Goal: Task Accomplishment & Management: Complete application form

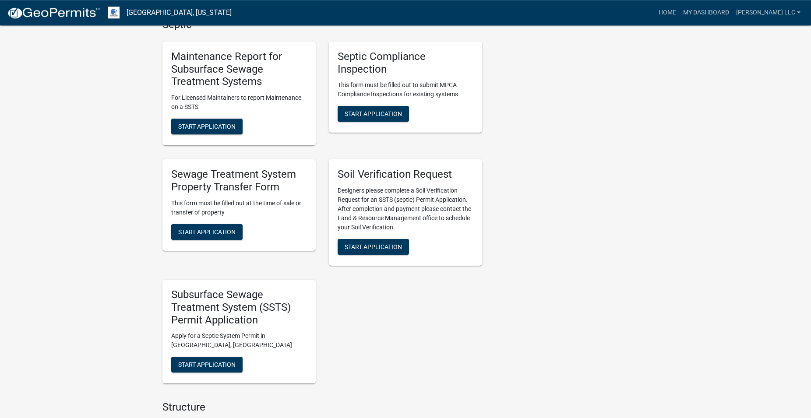
scroll to position [625, 0]
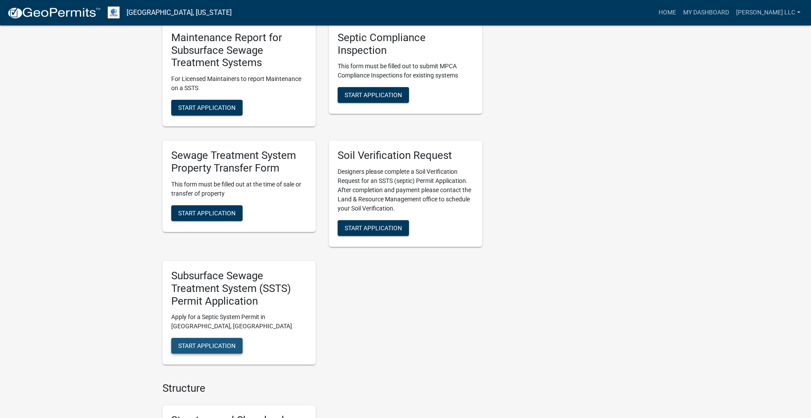
click at [223, 345] on span "Start Application" at bounding box center [206, 345] width 57 height 7
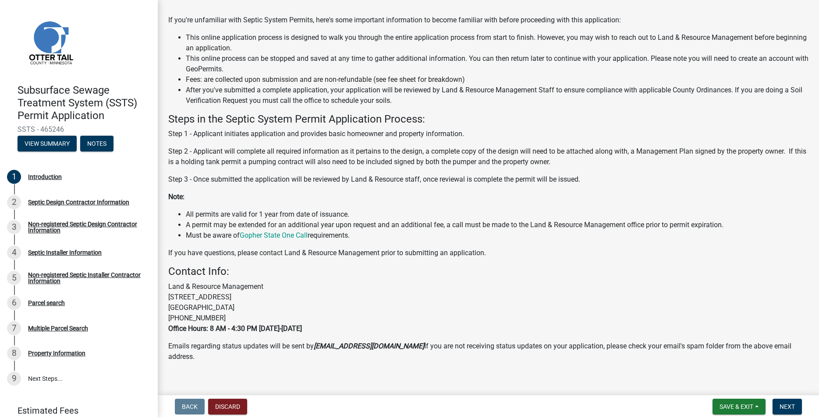
scroll to position [83, 0]
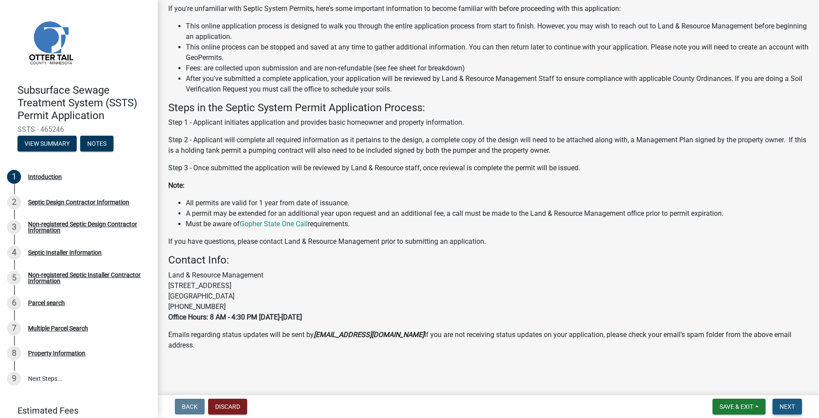
click at [784, 405] on span "Next" at bounding box center [786, 406] width 15 height 7
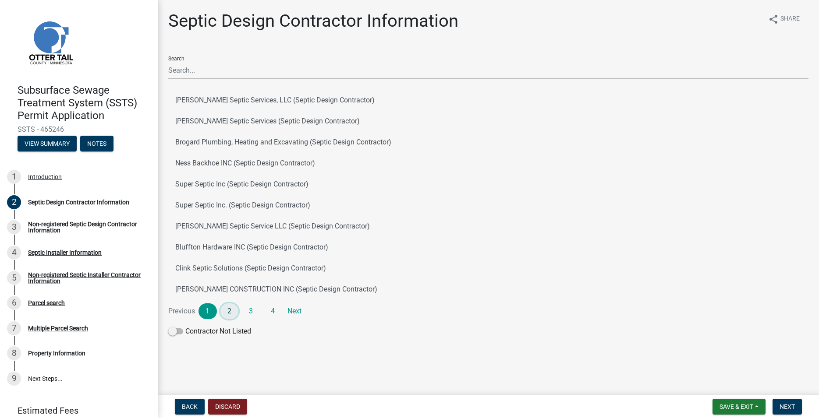
click at [226, 313] on link "2" at bounding box center [229, 312] width 18 height 16
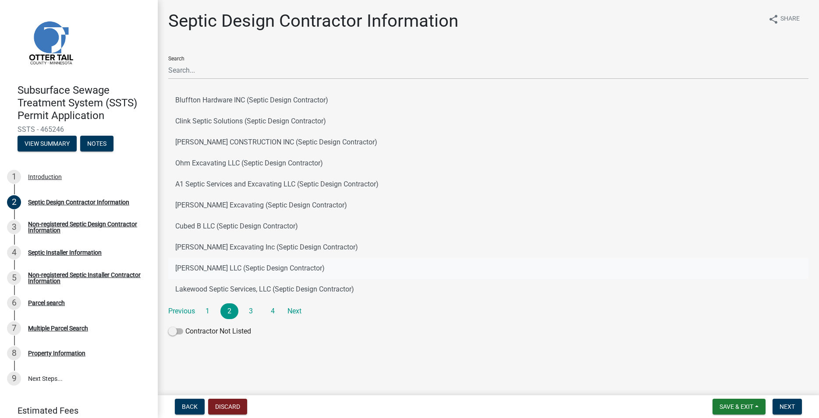
click at [219, 262] on button "[PERSON_NAME] LLC (Septic Design Contractor)" at bounding box center [488, 268] width 640 height 21
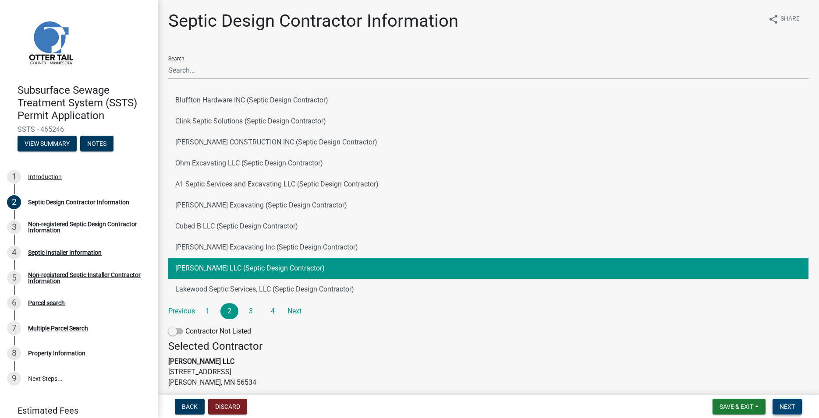
click at [785, 406] on span "Next" at bounding box center [786, 406] width 15 height 7
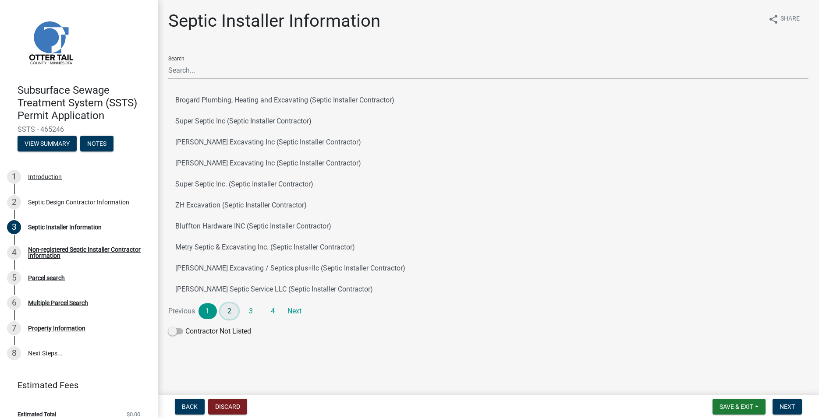
click at [236, 313] on link "2" at bounding box center [229, 312] width 18 height 16
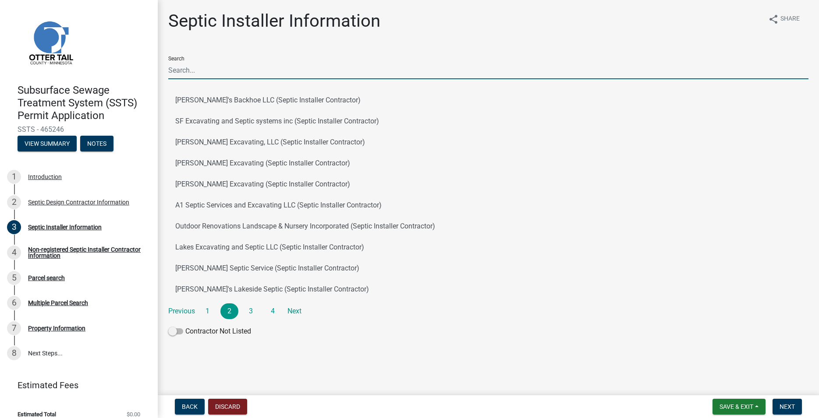
click at [190, 72] on input "Search" at bounding box center [488, 70] width 640 height 18
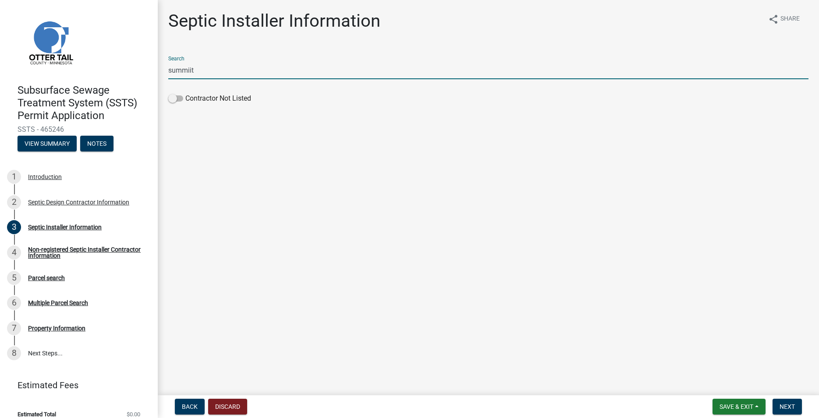
type input "summiit"
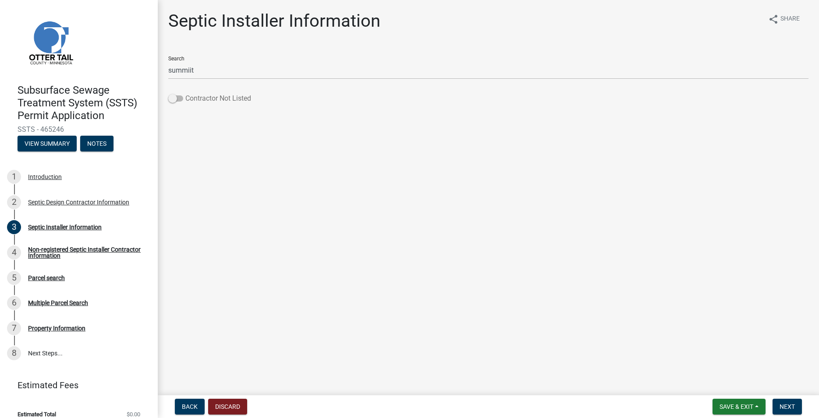
click at [174, 95] on span at bounding box center [175, 98] width 15 height 6
click at [185, 93] on input "Contractor Not Listed" at bounding box center [185, 93] width 0 height 0
drag, startPoint x: 787, startPoint y: 408, endPoint x: 776, endPoint y: 401, distance: 13.5
click at [788, 407] on span "Next" at bounding box center [786, 406] width 15 height 7
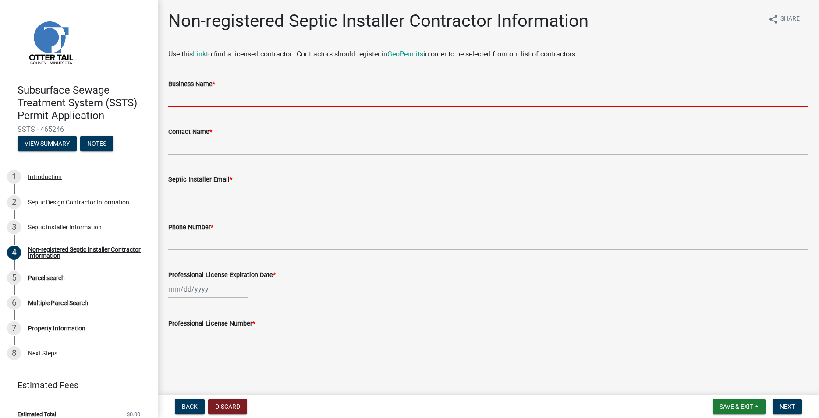
click at [179, 96] on input "Business Name *" at bounding box center [488, 98] width 640 height 18
paste input "Summit Septic & Excavating, Inc."
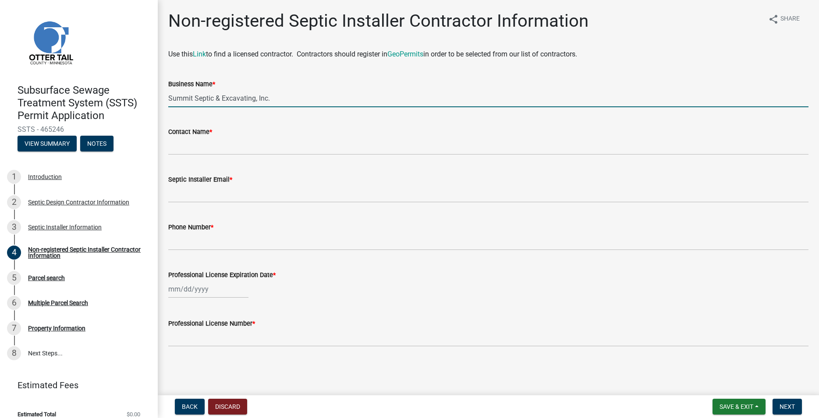
type input "Summit Septic & Excavating, Inc."
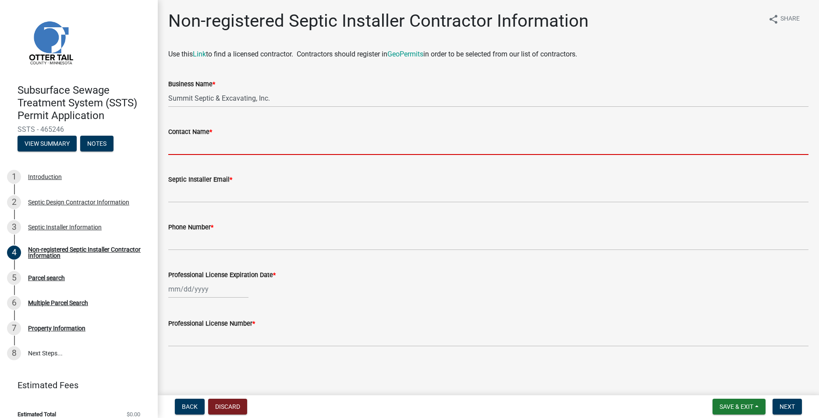
click at [174, 142] on input "Contact Name *" at bounding box center [488, 146] width 640 height 18
paste input "[PERSON_NAME]"
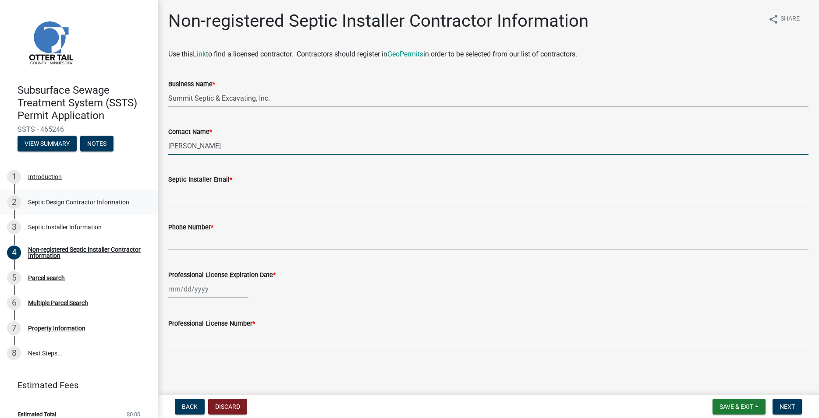
type input "[PERSON_NAME]"
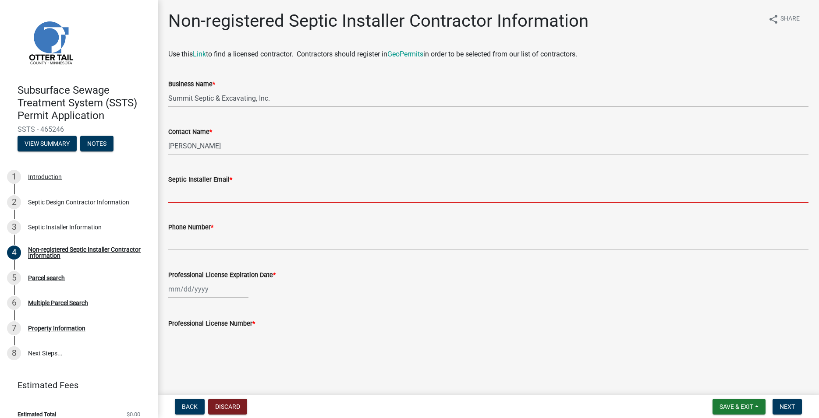
click at [187, 198] on input "Septic Installer Email *" at bounding box center [488, 194] width 640 height 18
paste input "[EMAIL_ADDRESS][DOMAIN_NAME]"
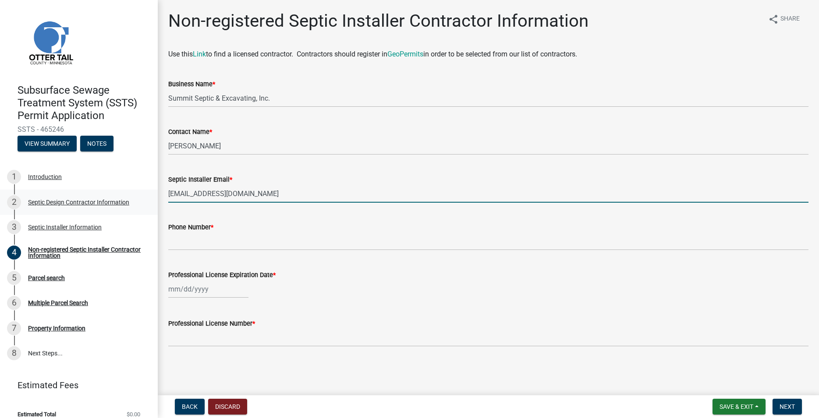
type input "[EMAIL_ADDRESS][DOMAIN_NAME]"
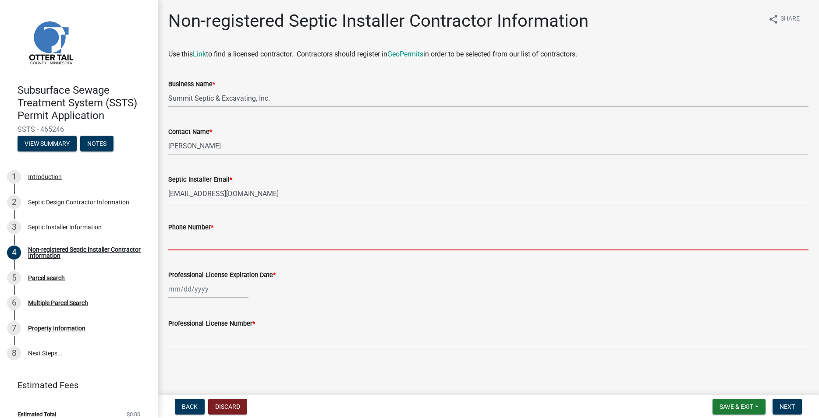
click at [187, 244] on input "Phone Number *" at bounding box center [488, 242] width 640 height 18
paste input "[PHONE_NUMBER]"
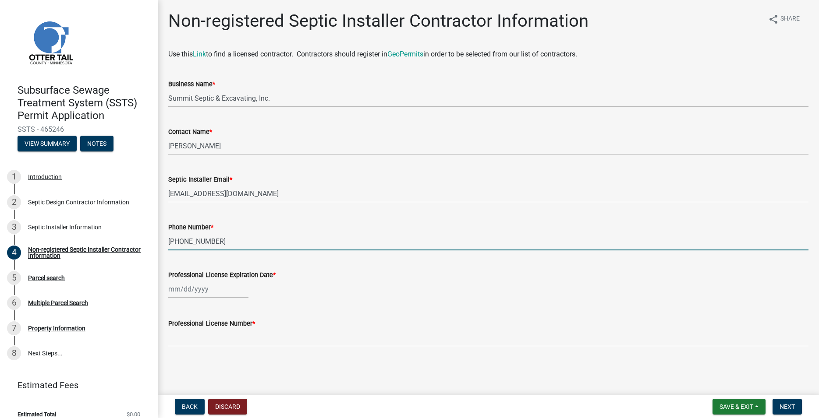
type input "[PHONE_NUMBER]"
click at [196, 289] on input "Professional License Expiration Date *" at bounding box center [208, 289] width 80 height 18
select select "8"
select select "2025"
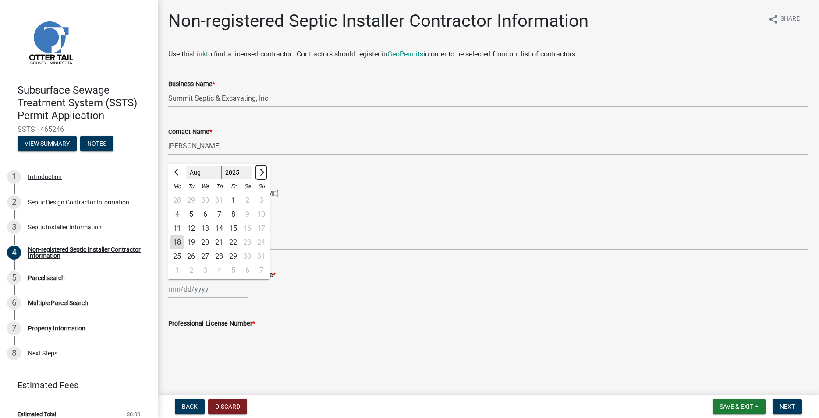
click at [261, 170] on span "Next month" at bounding box center [261, 172] width 7 height 7
click at [260, 170] on span "Next month" at bounding box center [261, 172] width 7 height 7
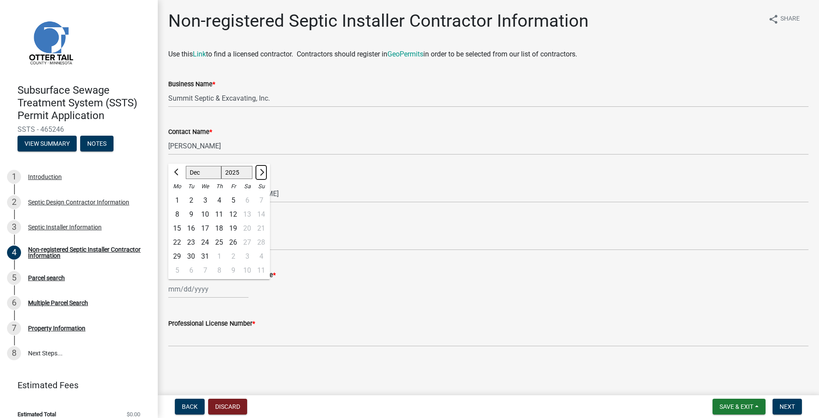
select select "1"
select select "2026"
click at [260, 171] on span "Next month" at bounding box center [261, 172] width 7 height 7
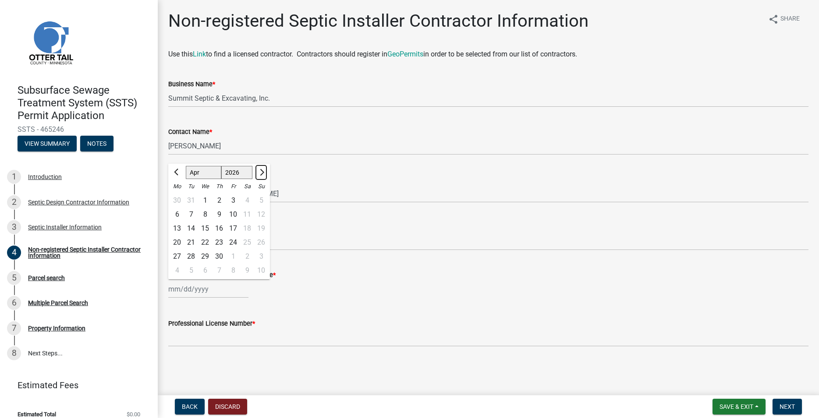
click at [260, 171] on span "Next month" at bounding box center [261, 172] width 7 height 7
select select "5"
click at [235, 242] on div "22" at bounding box center [233, 243] width 14 height 14
type input "[DATE]"
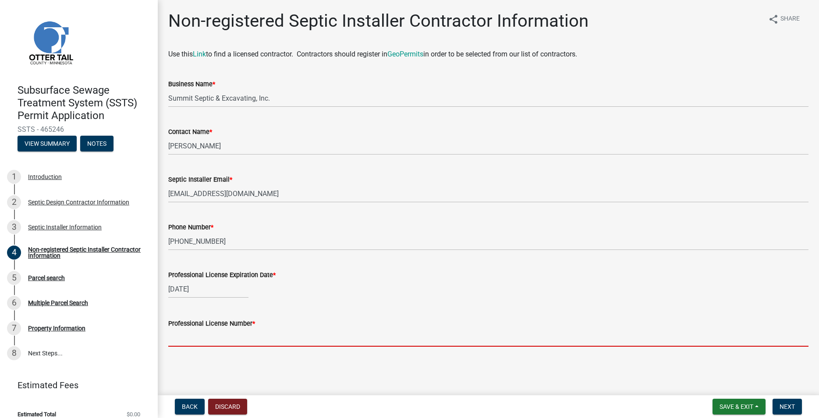
click at [200, 334] on input "Professional License Number *" at bounding box center [488, 338] width 640 height 18
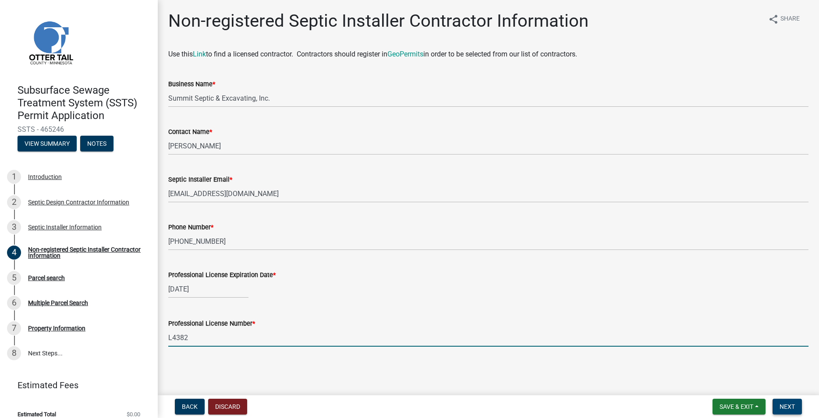
type input "L4382"
click at [784, 408] on span "Next" at bounding box center [786, 406] width 15 height 7
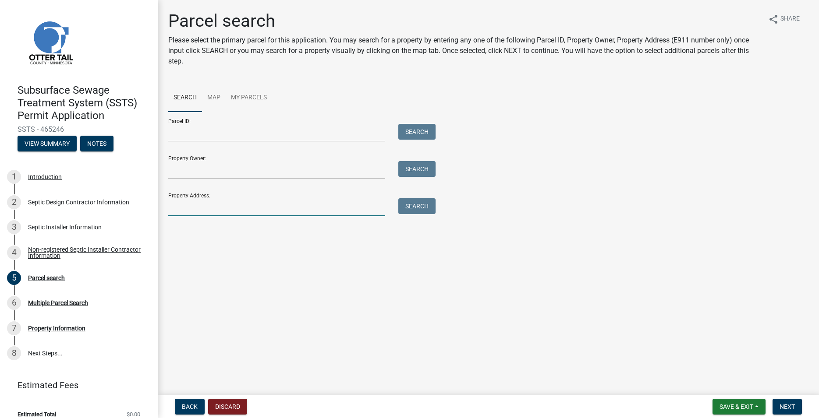
click at [225, 211] on input "Property Address:" at bounding box center [276, 207] width 217 height 18
type input "49600"
click at [420, 211] on button "Search" at bounding box center [416, 206] width 37 height 16
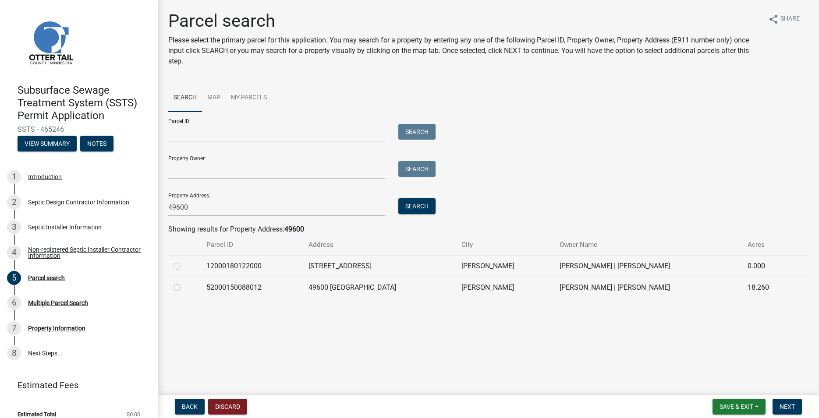
click at [184, 261] on label at bounding box center [184, 261] width 0 height 0
click at [184, 263] on input "radio" at bounding box center [187, 264] width 6 height 6
radio input "true"
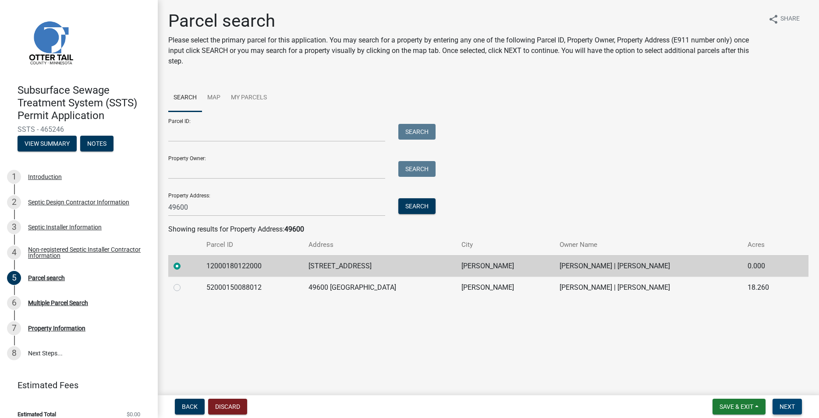
click at [788, 409] on span "Next" at bounding box center [786, 406] width 15 height 7
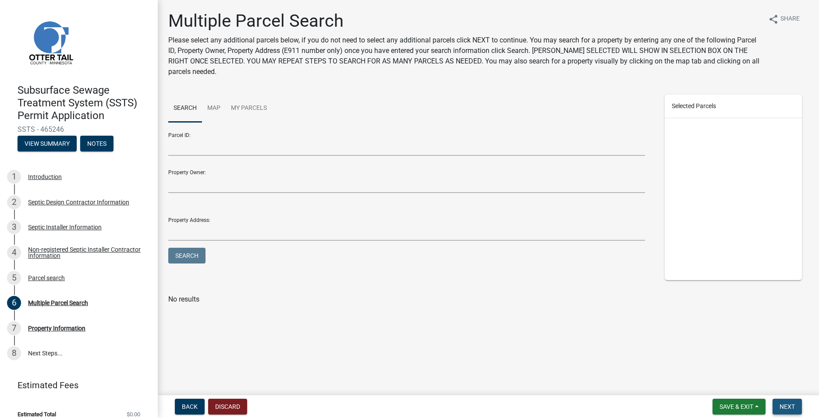
click at [786, 403] on span "Next" at bounding box center [786, 406] width 15 height 7
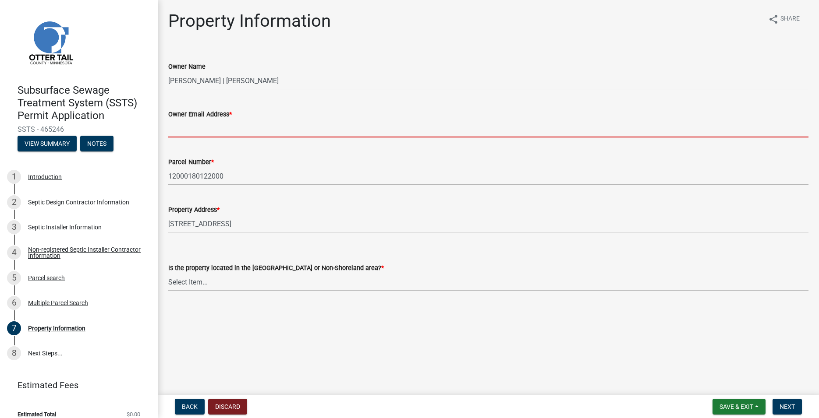
click at [195, 124] on input "Owner Email Address *" at bounding box center [488, 129] width 640 height 18
paste input "[EMAIL_ADDRESS][DOMAIN_NAME]"
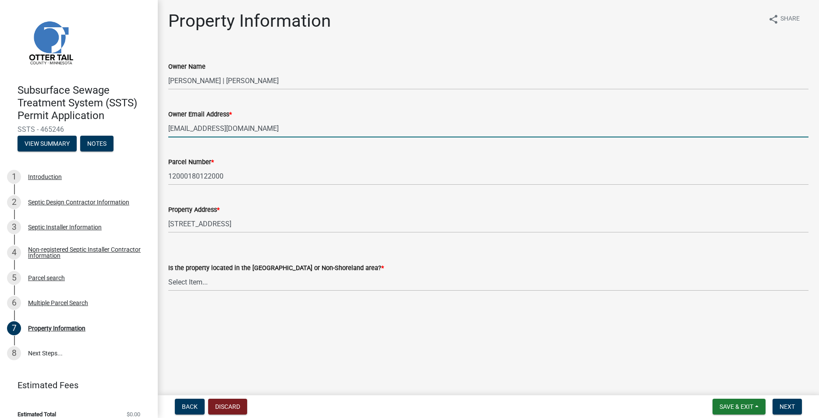
type input "[EMAIL_ADDRESS][DOMAIN_NAME]"
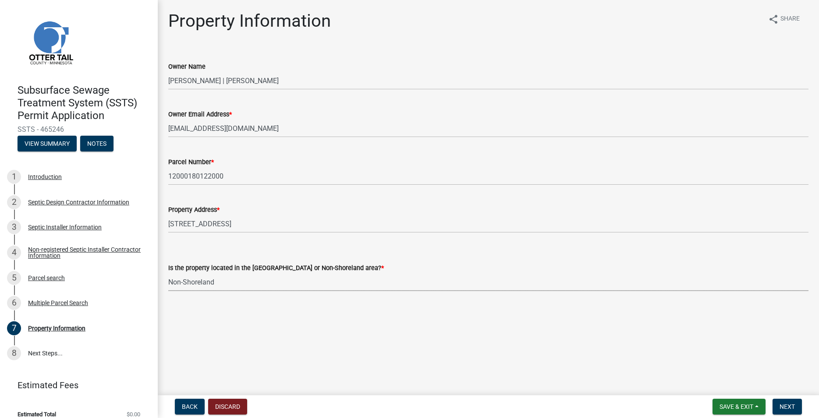
click option "Non-Shoreland" at bounding box center [0, 0] width 0 height 0
select select "5ed11e82-653f-4fcc-a472-8d95af57556c"
click at [789, 405] on span "Next" at bounding box center [786, 406] width 15 height 7
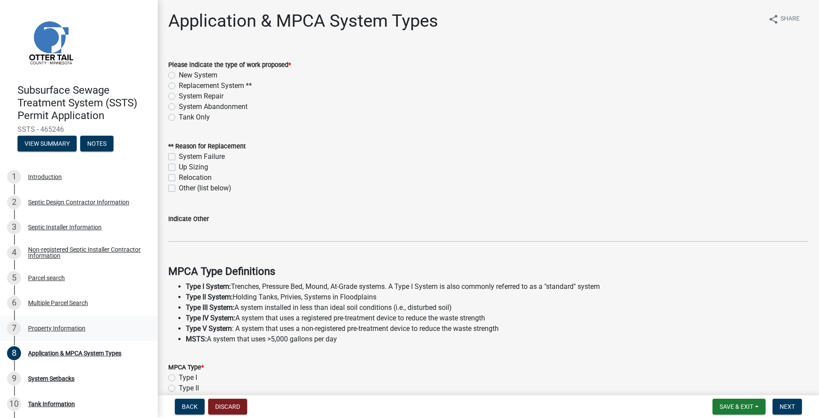
click at [67, 328] on div "Property Information" at bounding box center [56, 328] width 57 height 6
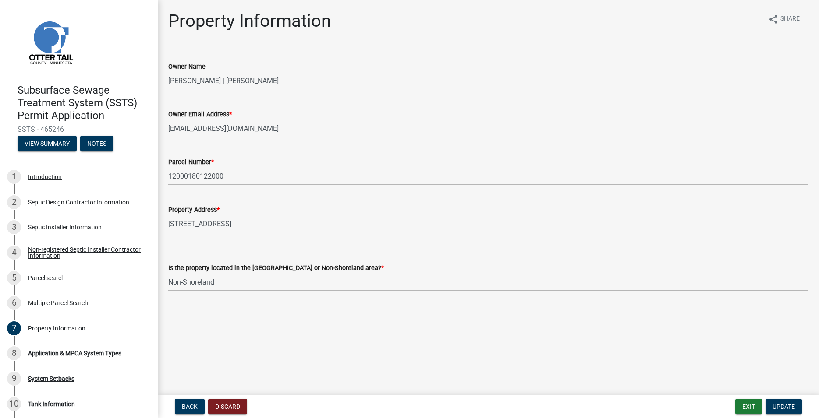
click at [168, 273] on select "Select Item... Shoreland Non-Shoreland" at bounding box center [488, 282] width 640 height 18
click option "Shoreland" at bounding box center [0, 0] width 0 height 0
select select "f91142e6-e911-469c-9754-896c7e7f9e05"
click at [790, 406] on span "Update" at bounding box center [783, 406] width 22 height 7
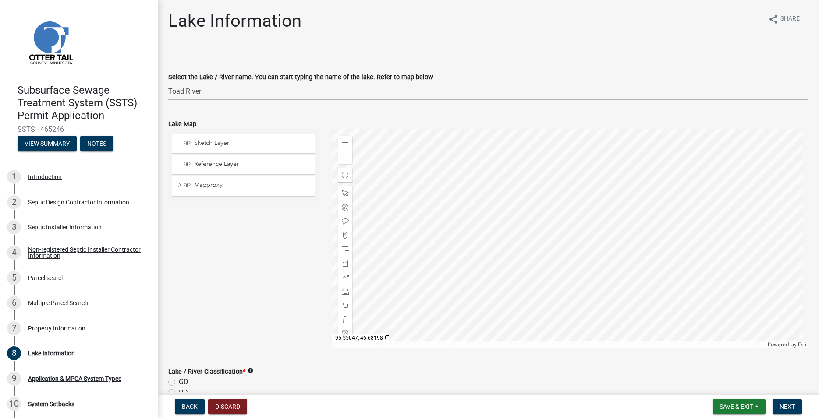
click option "Toad River" at bounding box center [0, 0] width 0 height 0
select select "6461c807-f80f-410b-8392-554cb2a16807"
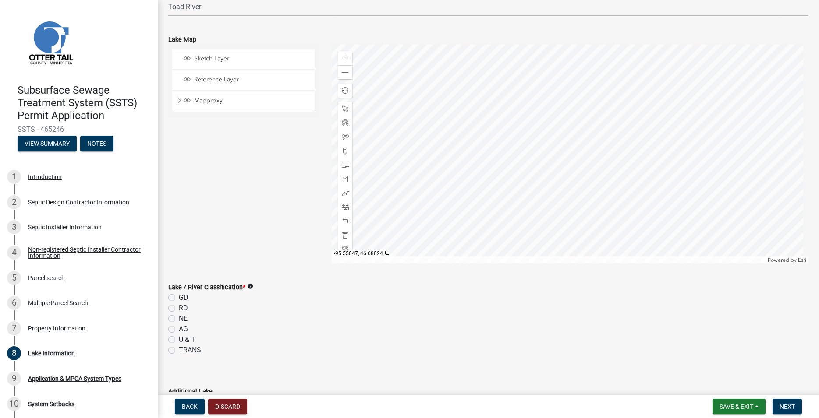
scroll to position [100, 0]
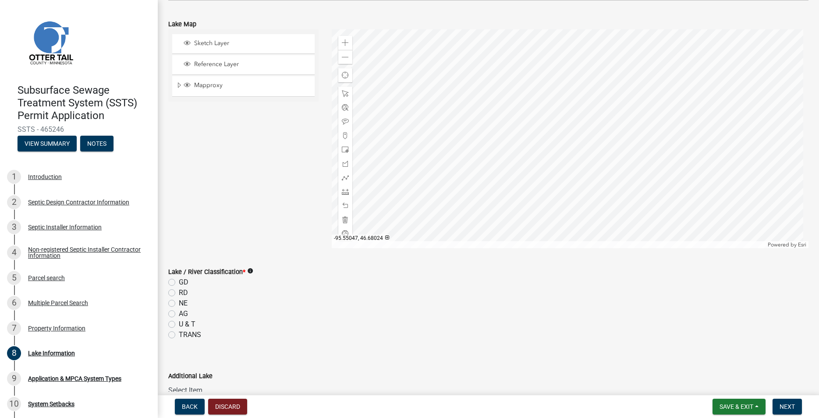
click at [179, 325] on label "U & T" at bounding box center [187, 324] width 17 height 11
click at [179, 325] on input "U & T" at bounding box center [182, 322] width 6 height 6
radio input "true"
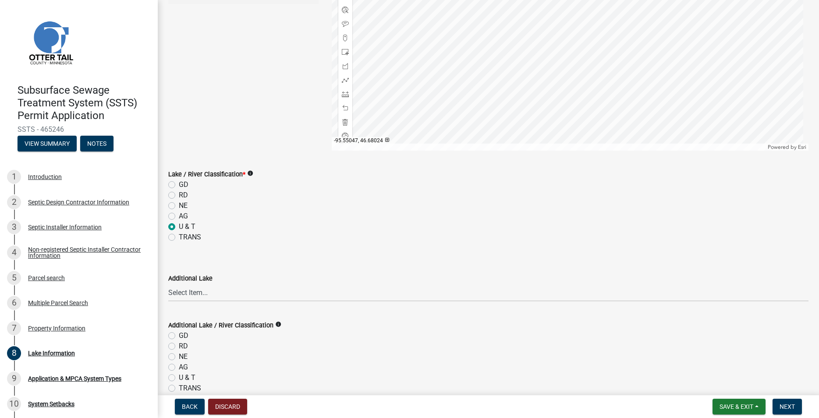
scroll to position [200, 0]
click at [789, 411] on button "Next" at bounding box center [786, 407] width 29 height 16
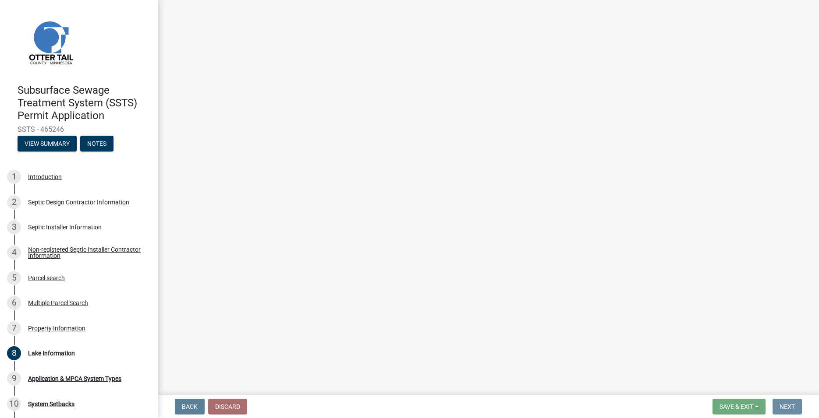
scroll to position [0, 0]
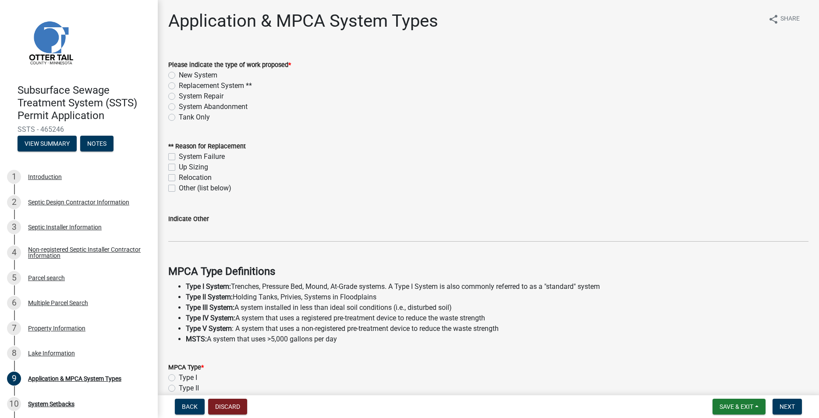
click at [179, 74] on label "New System" at bounding box center [198, 75] width 39 height 11
click at [179, 74] on input "New System" at bounding box center [182, 73] width 6 height 6
radio input "true"
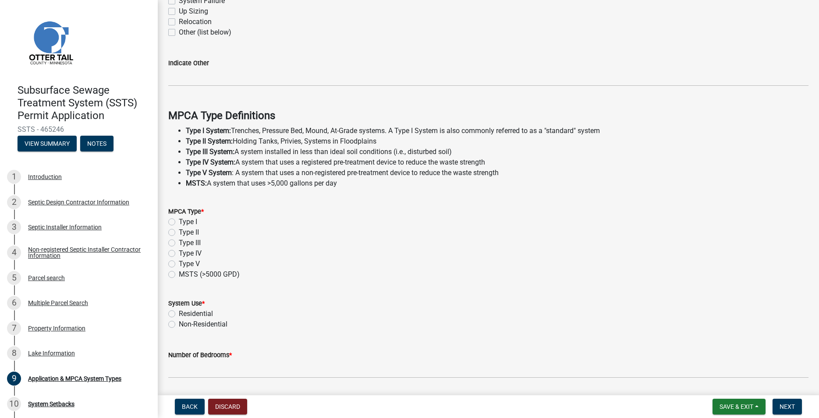
scroll to position [200, 0]
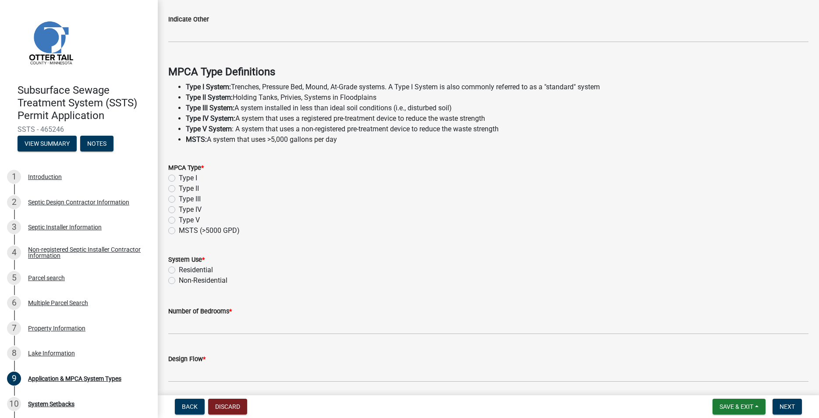
click at [179, 190] on label "Type II" at bounding box center [189, 189] width 20 height 11
click at [179, 189] on input "Type II" at bounding box center [182, 187] width 6 height 6
radio input "true"
click at [179, 269] on label "Residential" at bounding box center [196, 270] width 34 height 11
click at [179, 269] on input "Residential" at bounding box center [182, 268] width 6 height 6
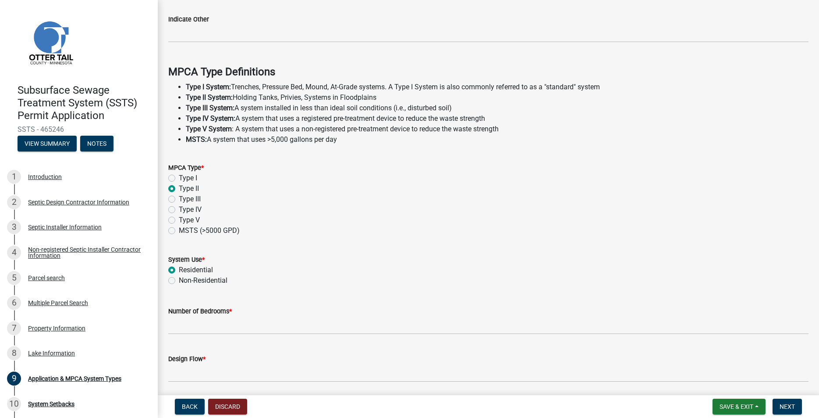
radio input "true"
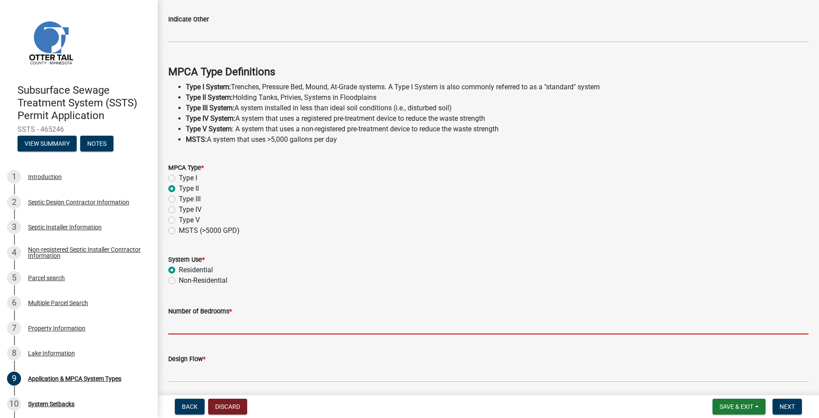
click at [182, 327] on input "Number of Bedrooms *" at bounding box center [488, 326] width 640 height 18
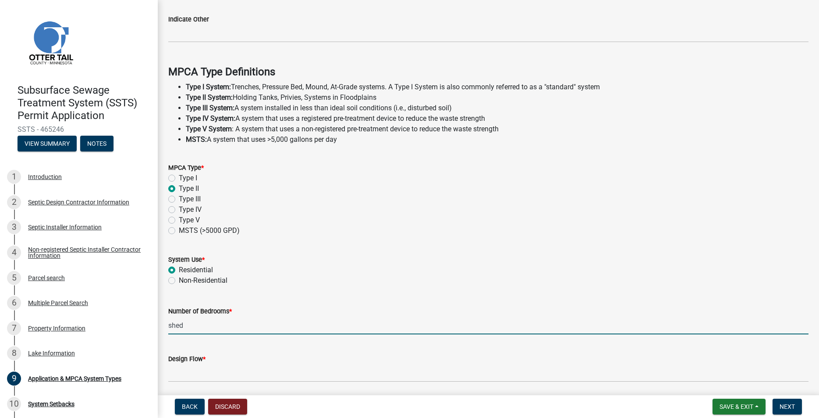
type input "shed"
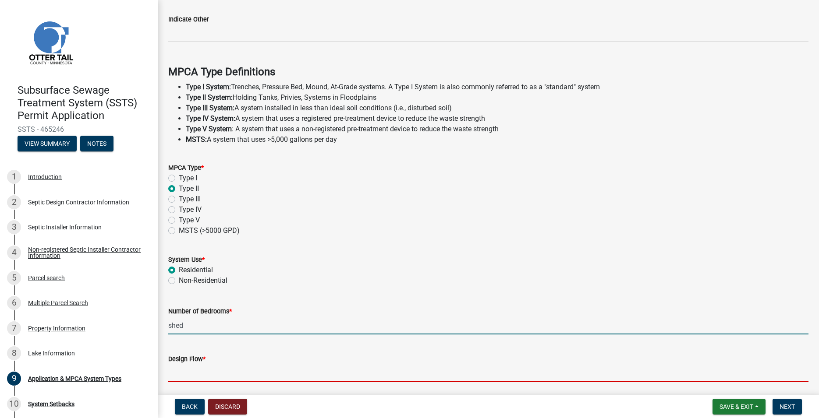
click at [192, 370] on input "Design Flow *" at bounding box center [488, 373] width 640 height 18
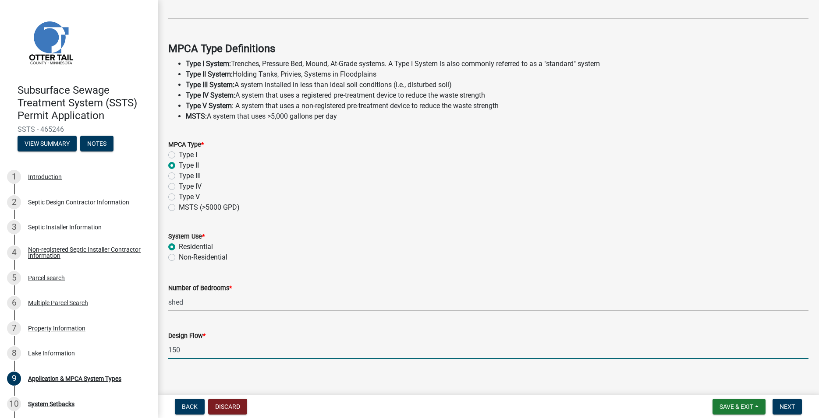
scroll to position [233, 0]
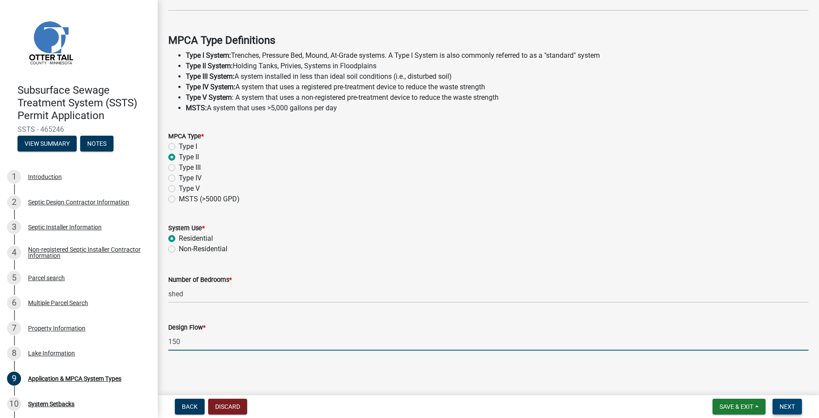
type input "150"
drag, startPoint x: 791, startPoint y: 411, endPoint x: 787, endPoint y: 407, distance: 5.3
click at [791, 411] on button "Next" at bounding box center [786, 407] width 29 height 16
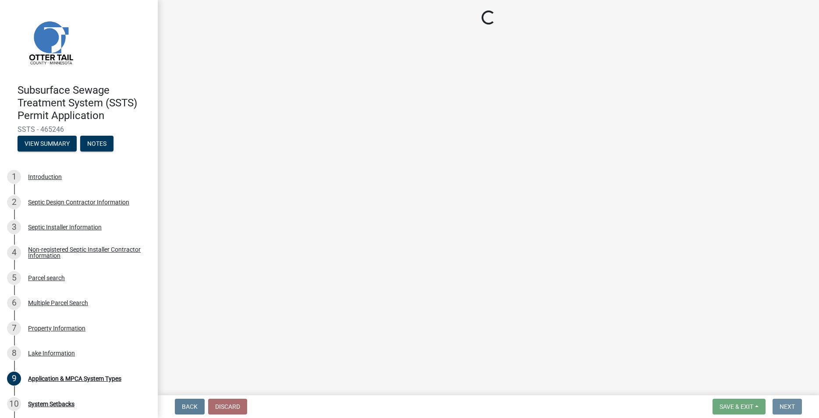
scroll to position [0, 0]
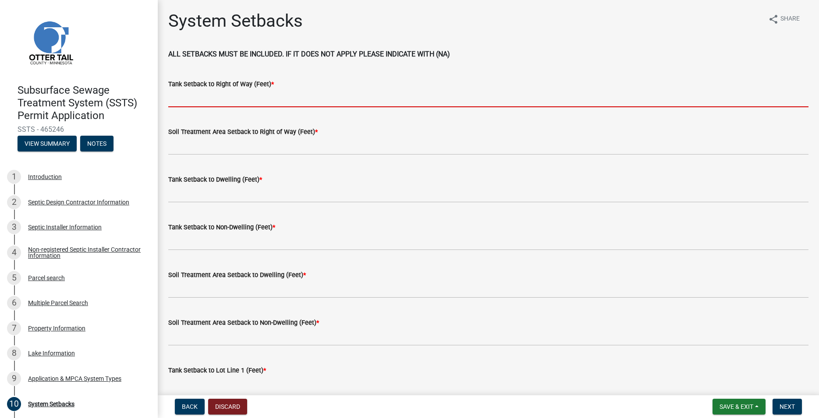
click at [219, 97] on input "Tank Setback to Right of Way (Feet) *" at bounding box center [488, 98] width 640 height 18
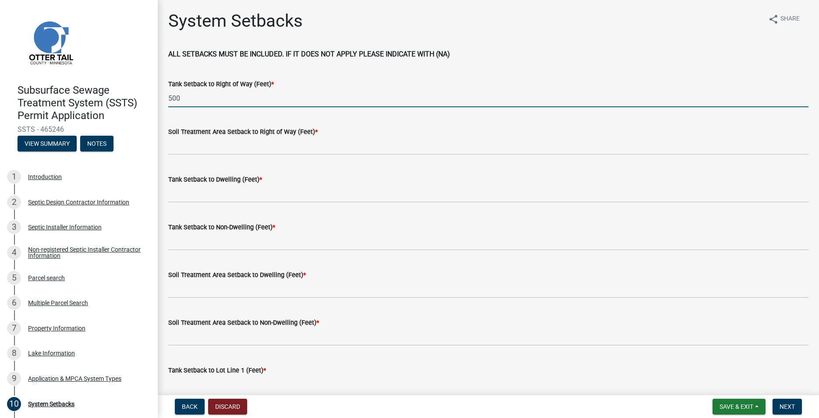
type input "500"
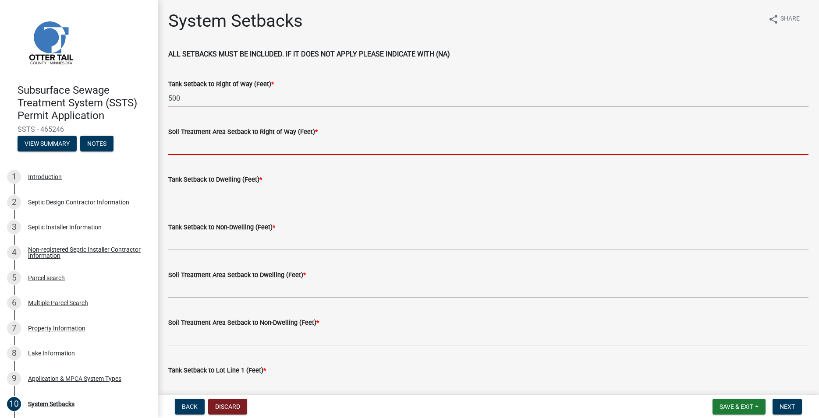
click at [203, 148] on input "Soil Treatment Area Setback to Right of Way (Feet) *" at bounding box center [488, 146] width 640 height 18
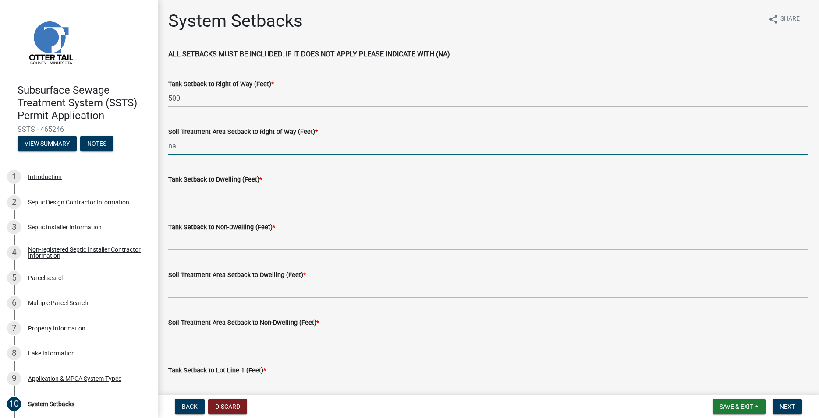
type input "na"
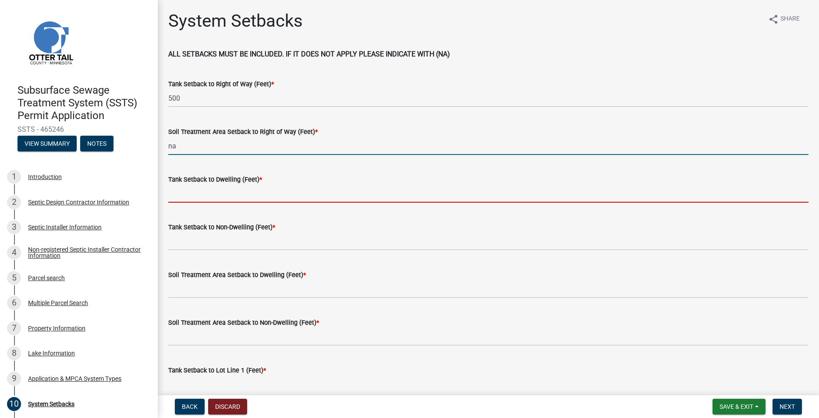
click at [192, 192] on input "Tank Setback to Dwelling (Feet) *" at bounding box center [488, 194] width 640 height 18
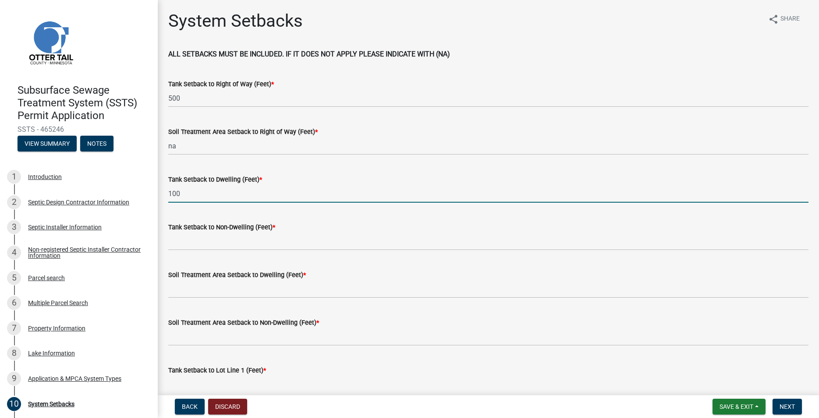
type input "100"
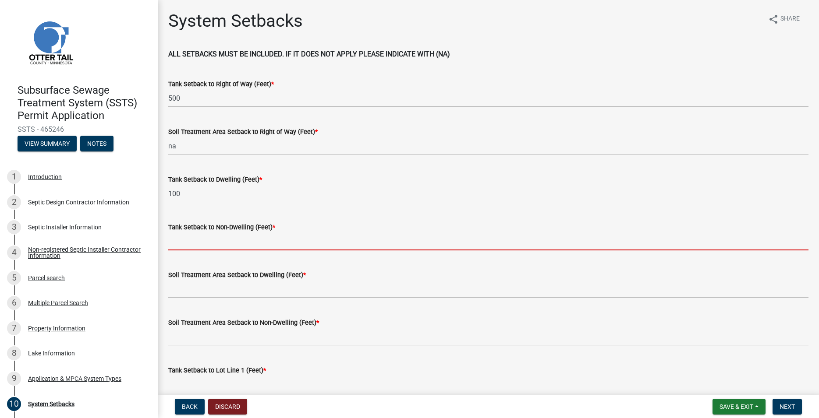
click at [220, 239] on input "Tank Setback to Non-Dwelling (Feet) *" at bounding box center [488, 242] width 640 height 18
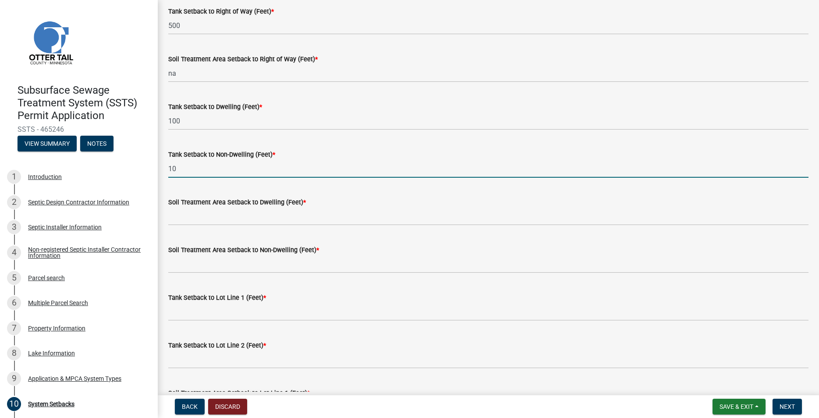
scroll to position [100, 0]
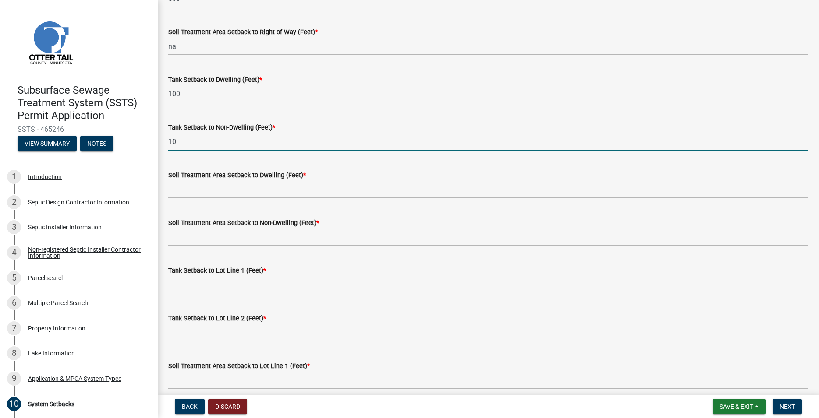
type input "10"
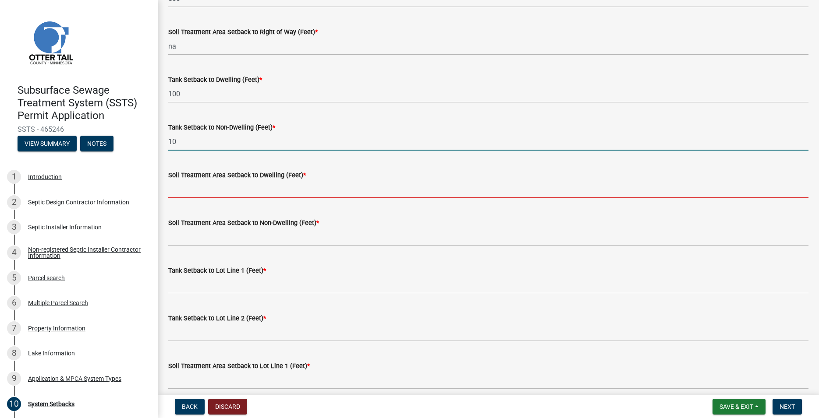
click at [214, 194] on input "Soil Treatment Area Setback to Dwelling (Feet) *" at bounding box center [488, 189] width 640 height 18
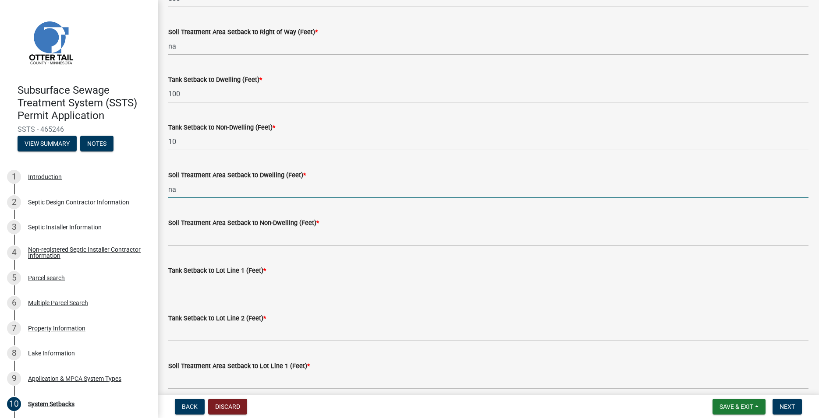
type input "na"
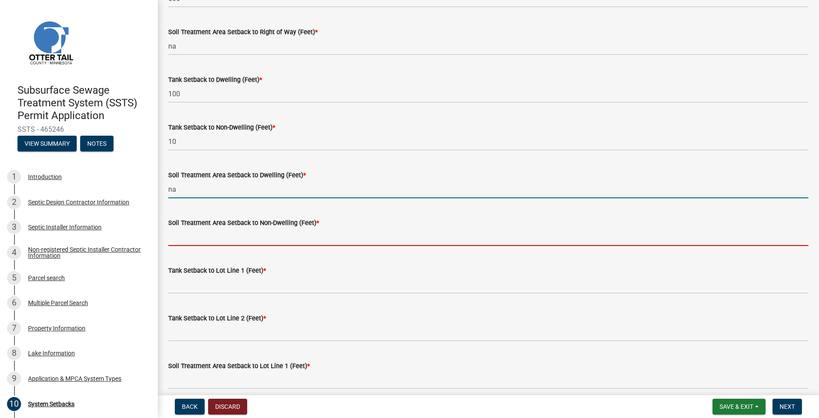
click at [202, 237] on input "Soil Treatment Area Setback to Non-Dwelling (Feet) *" at bounding box center [488, 237] width 640 height 18
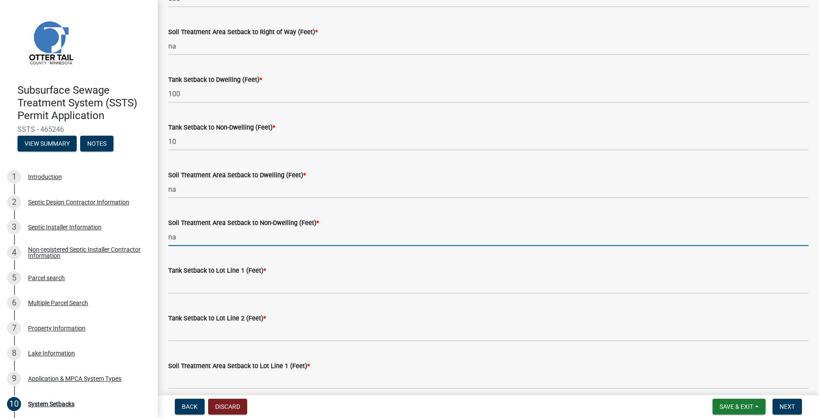
type input "na"
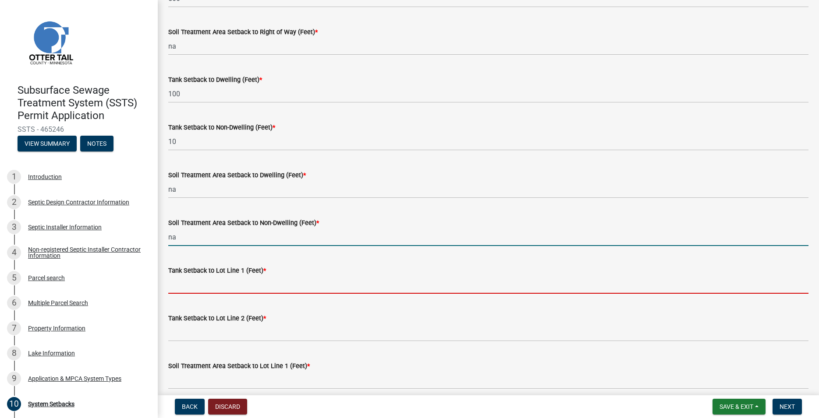
click at [196, 286] on input "Tank Setback to Lot Line 1 (Feet) *" at bounding box center [488, 285] width 640 height 18
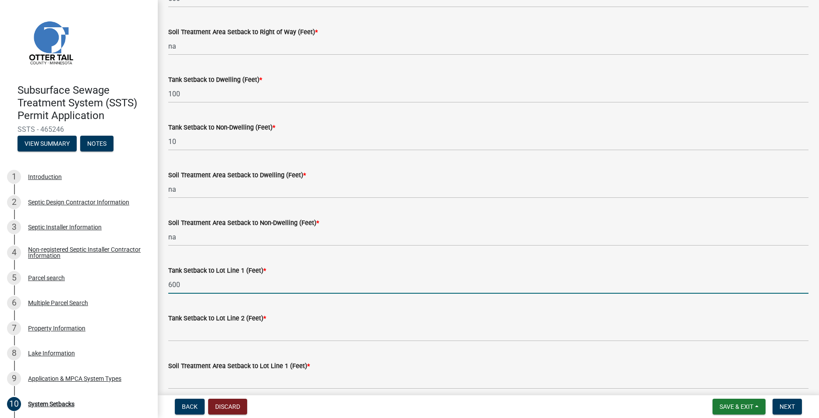
type input "600"
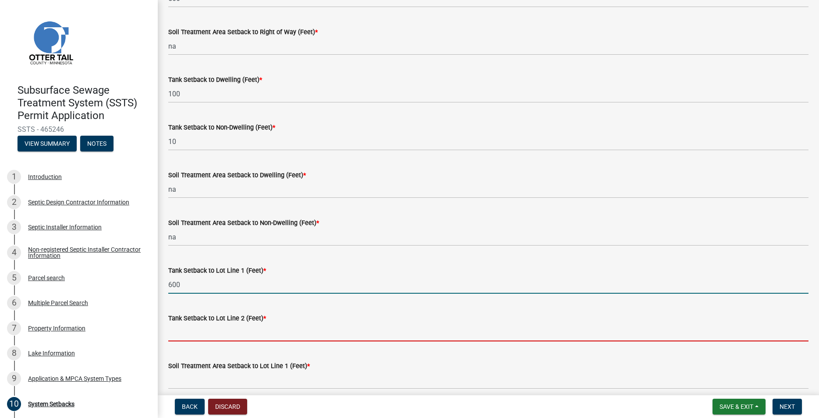
click at [199, 336] on input "Tank Setback to Lot Line 2 (Feet) *" at bounding box center [488, 333] width 640 height 18
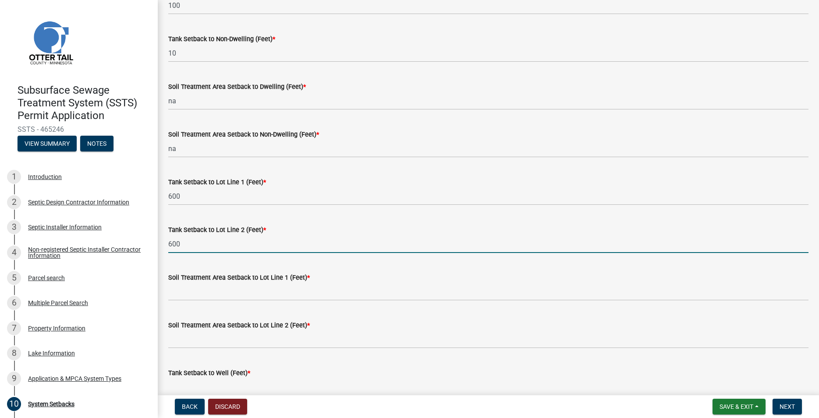
scroll to position [200, 0]
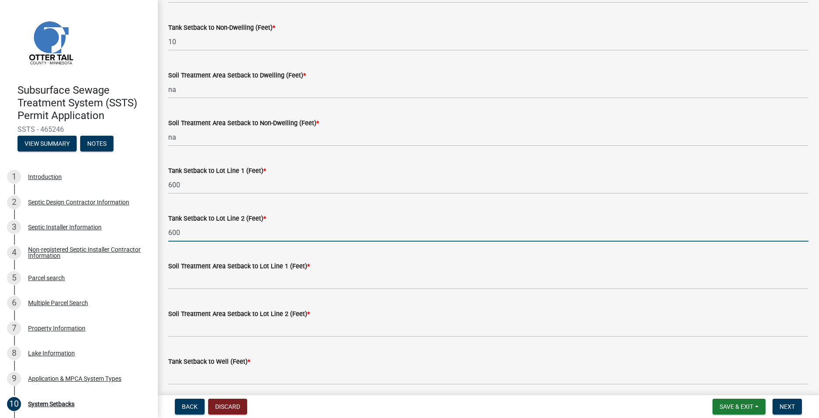
type input "600"
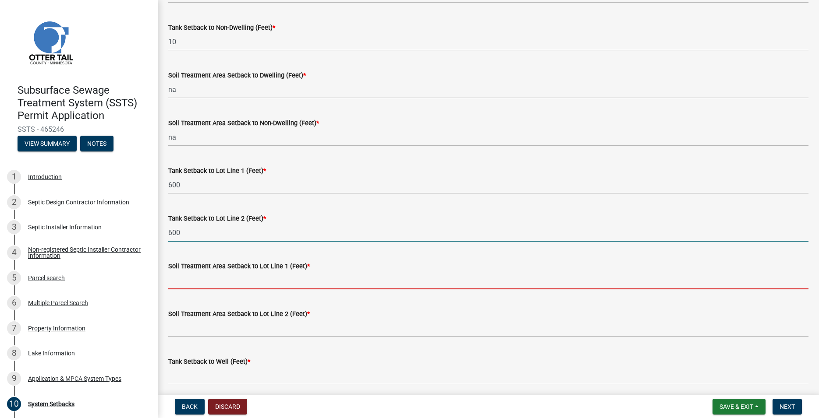
click at [198, 279] on input "Soil Treatment Area Setback to Lot Line 1 (Feet) *" at bounding box center [488, 281] width 640 height 18
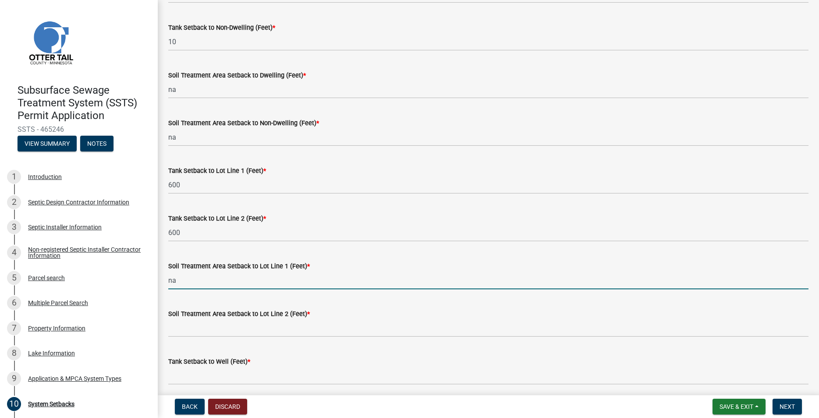
type input "na"
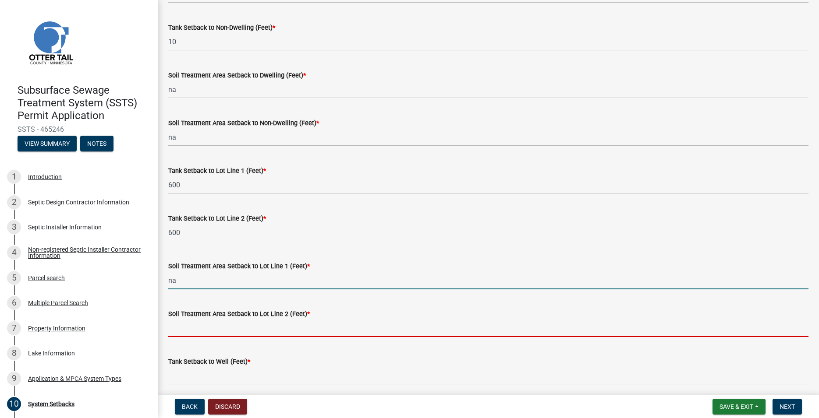
click at [186, 325] on input "Soil Treatment Area Setback to Lot Line 2 (Feet) *" at bounding box center [488, 328] width 640 height 18
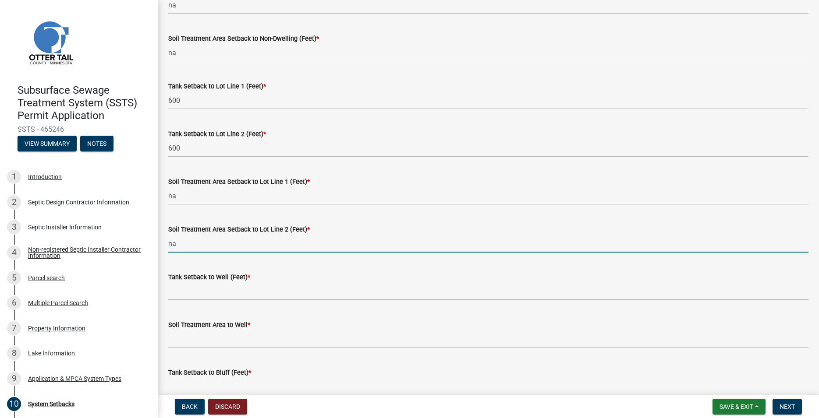
scroll to position [300, 0]
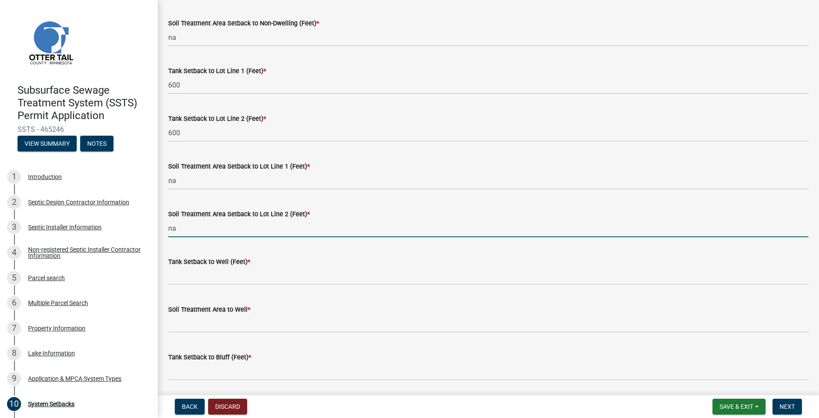
type input "na"
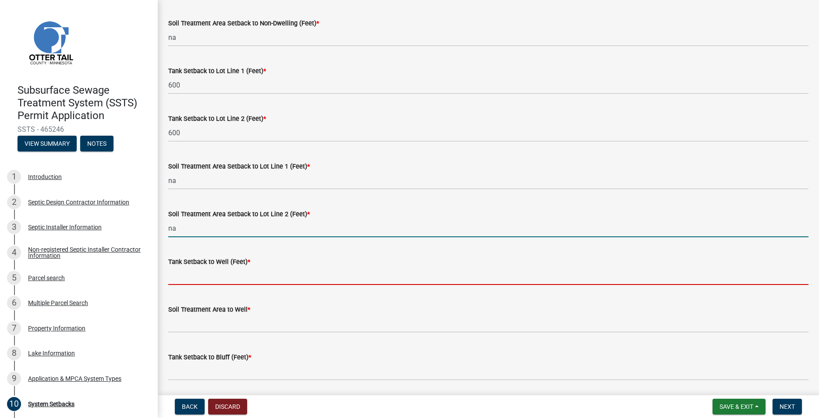
click at [194, 276] on input "Tank Setback to Well (Feet) *" at bounding box center [488, 276] width 640 height 18
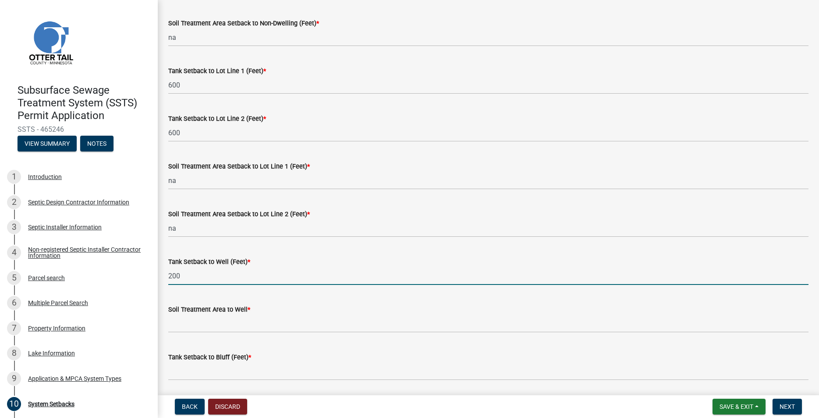
type input "200"
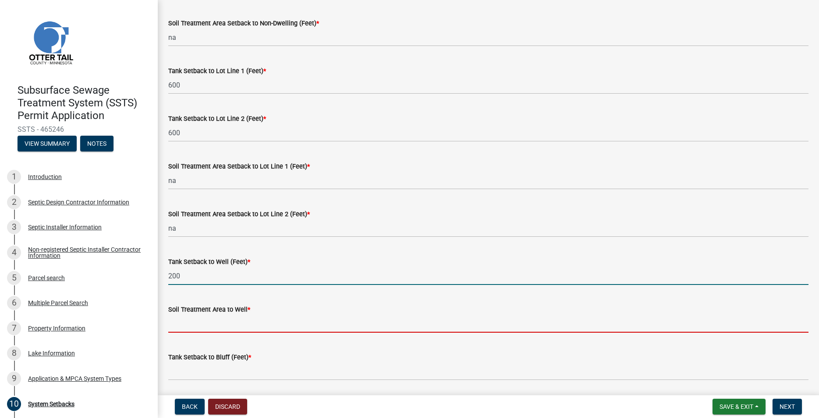
click at [184, 323] on input "Soil Treatment Area to Well *" at bounding box center [488, 324] width 640 height 18
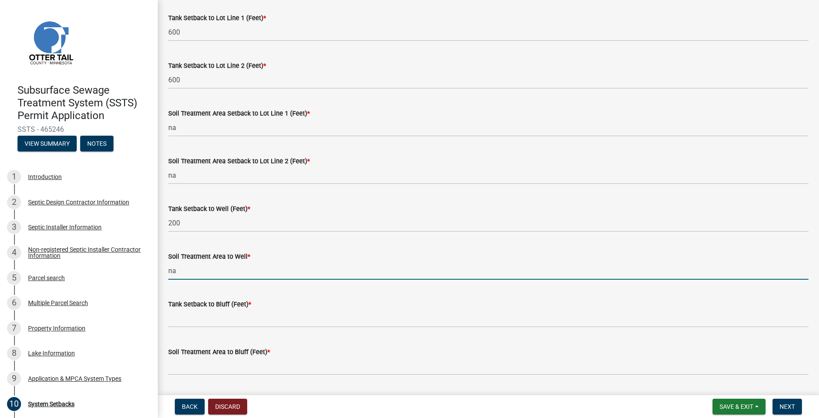
scroll to position [399, 0]
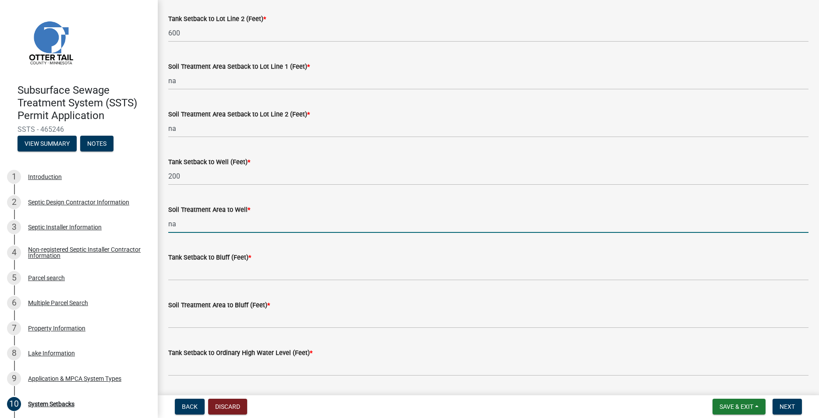
type input "na"
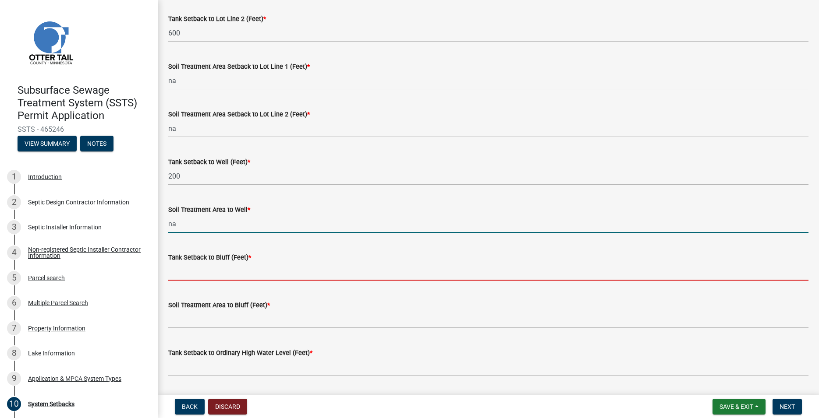
click at [183, 273] on input "Tank Setback to Bluff (Feet) *" at bounding box center [488, 272] width 640 height 18
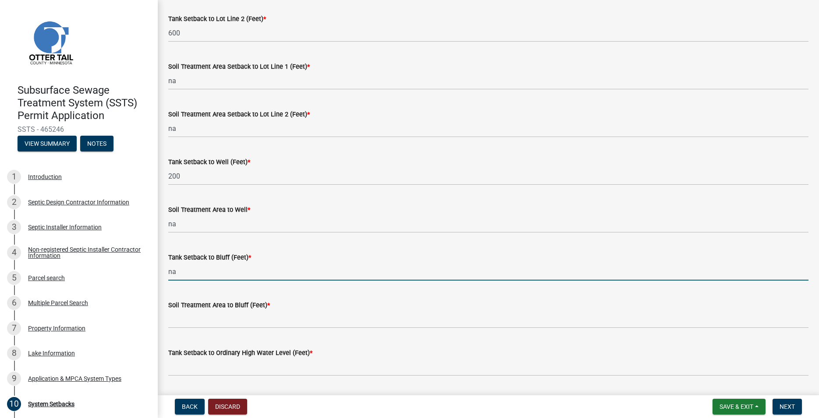
type input "na"
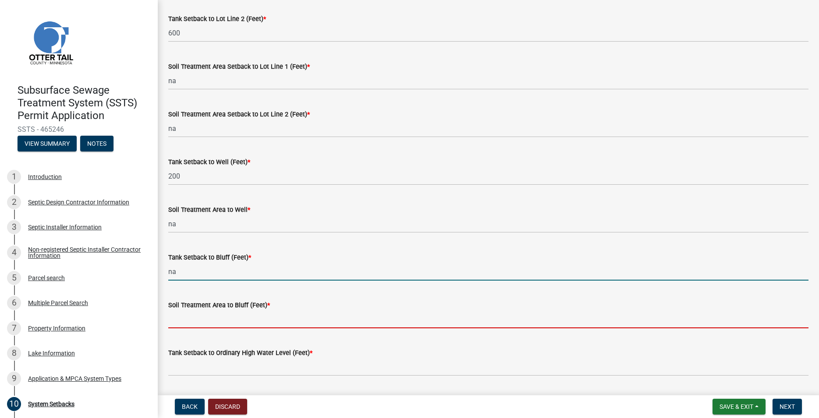
click at [186, 313] on input "Soil Treatment Area to Bluff (Feet) *" at bounding box center [488, 320] width 640 height 18
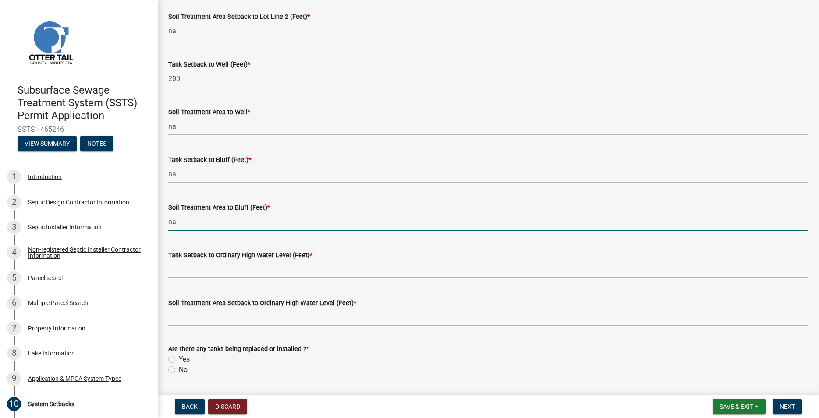
scroll to position [499, 0]
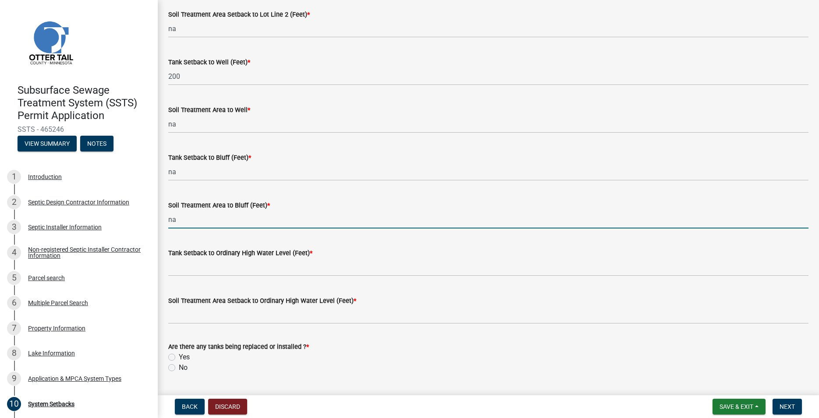
type input "na"
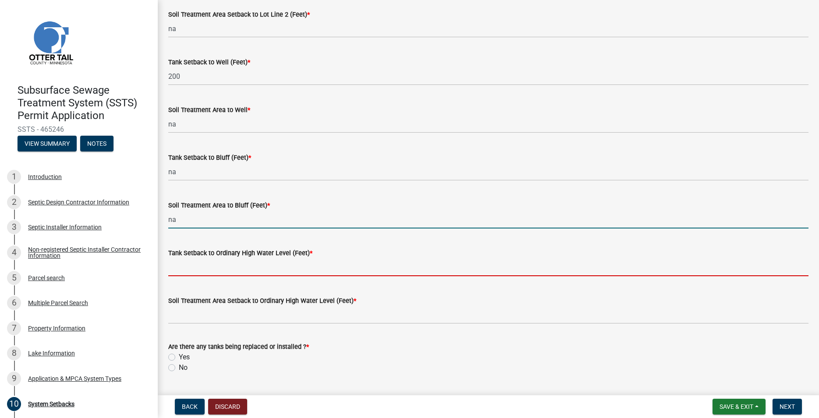
click at [189, 266] on input "Tank Setback to Ordinary High Water Level (Feet) *" at bounding box center [488, 267] width 640 height 18
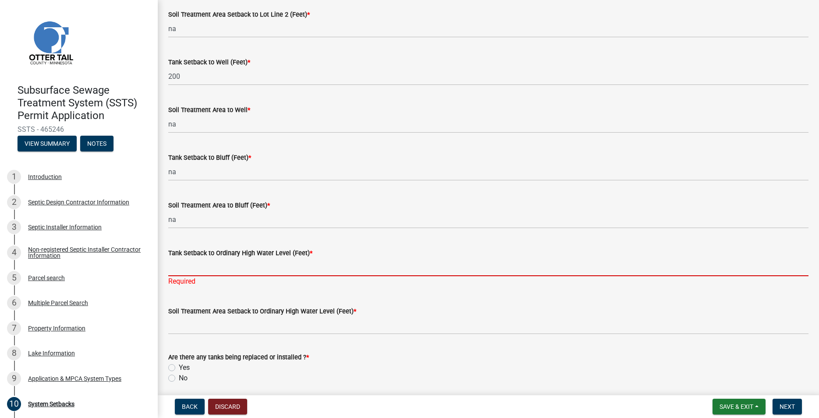
click at [178, 261] on input "Tank Setback to Ordinary High Water Level (Feet) *" at bounding box center [488, 267] width 640 height 18
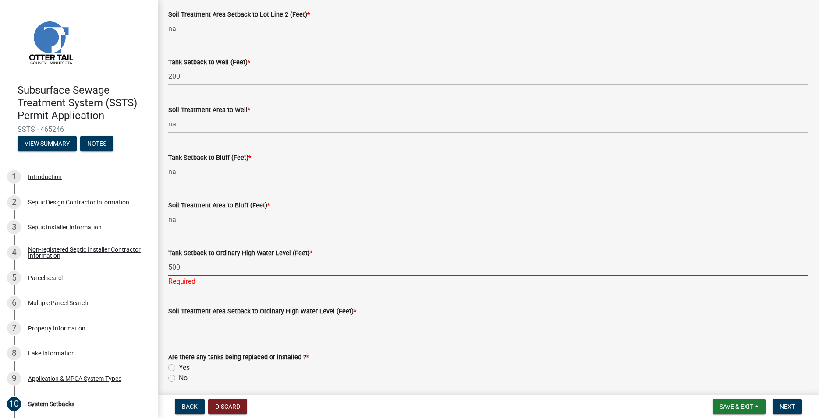
scroll to position [533, 0]
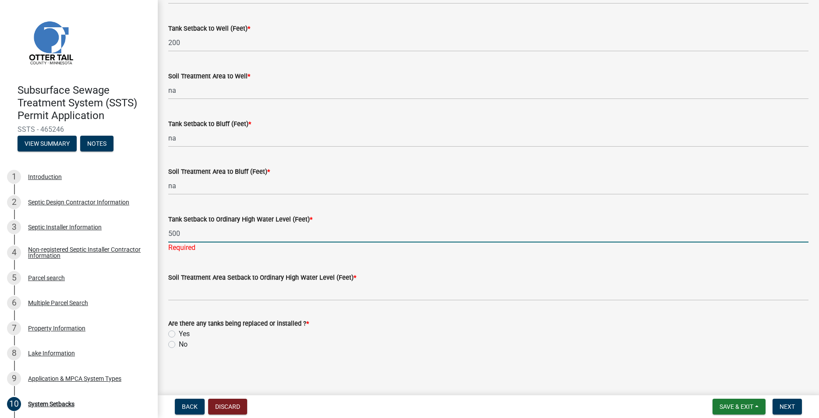
type input "500"
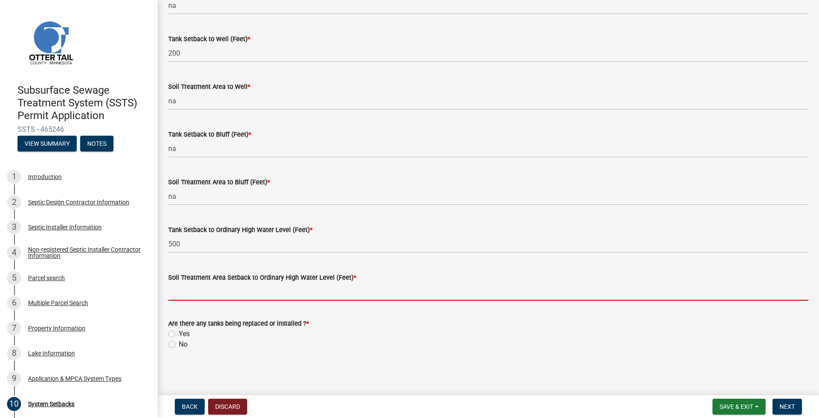
click at [185, 289] on input "Soil Treatment Area Setback to Ordinary High Water Level (Feet) *" at bounding box center [488, 292] width 640 height 18
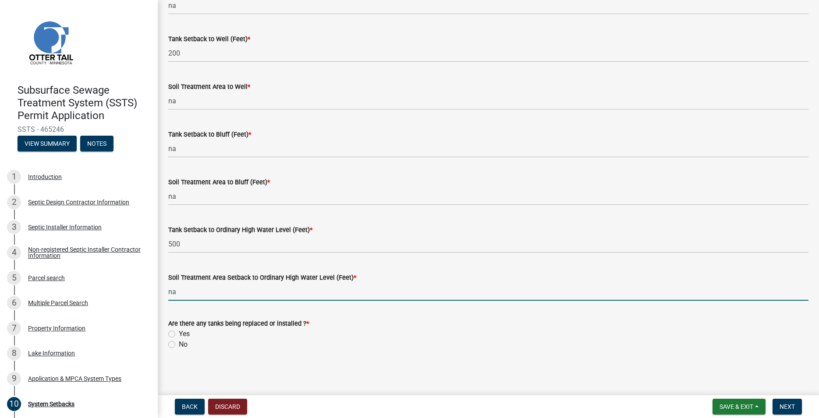
type input "na"
click at [179, 333] on label "Yes" at bounding box center [184, 334] width 11 height 11
click at [179, 333] on input "Yes" at bounding box center [182, 332] width 6 height 6
radio input "true"
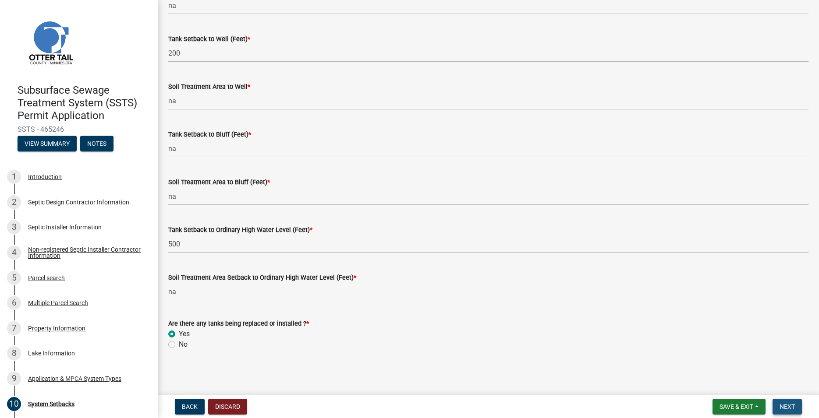
click at [798, 406] on button "Next" at bounding box center [786, 407] width 29 height 16
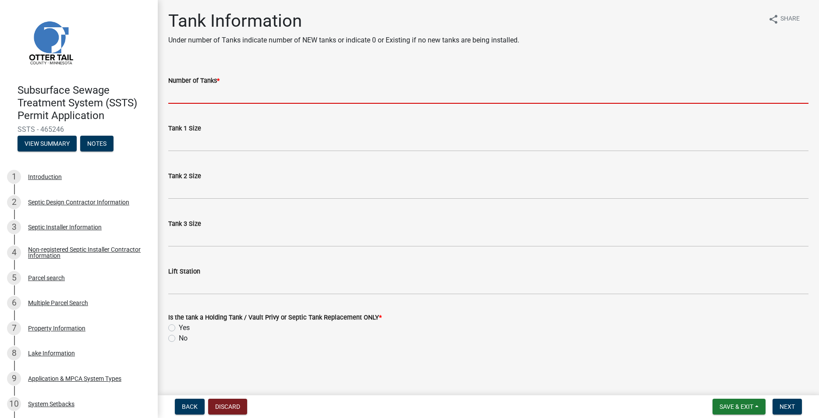
click at [214, 90] on input "Number of Tanks *" at bounding box center [488, 95] width 640 height 18
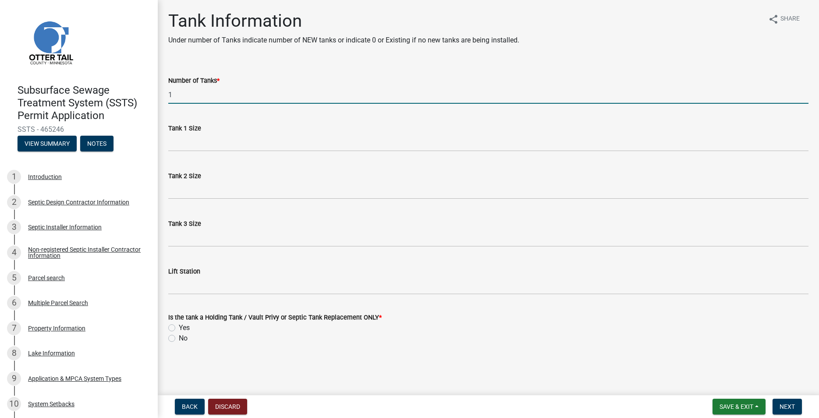
type input "1"
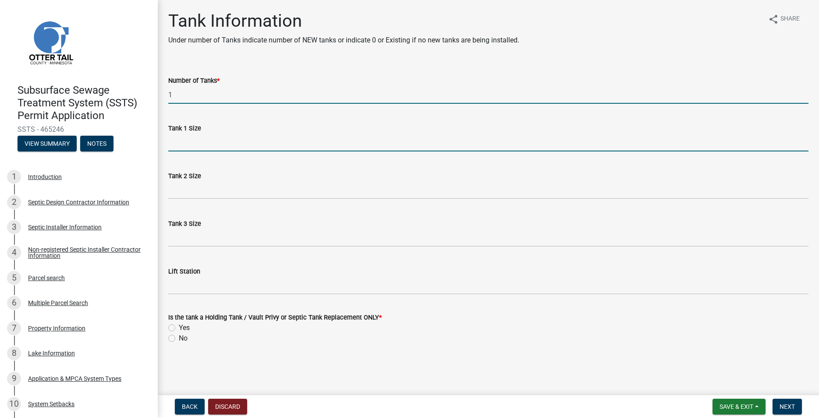
click at [218, 145] on input "Tank 1 Size" at bounding box center [488, 143] width 640 height 18
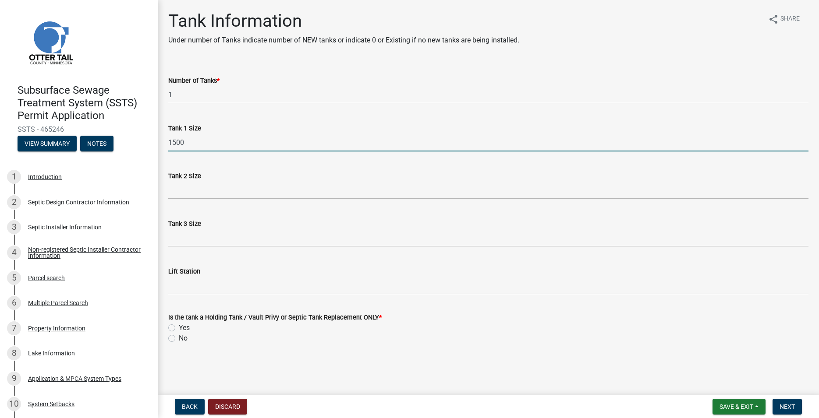
type input "1500"
drag, startPoint x: 168, startPoint y: 330, endPoint x: 185, endPoint y: 328, distance: 17.3
click at [169, 330] on div "Is the tank a Holding Tank / Vault Privy or Septic Tank Replacement ONLY * Yes …" at bounding box center [488, 323] width 653 height 42
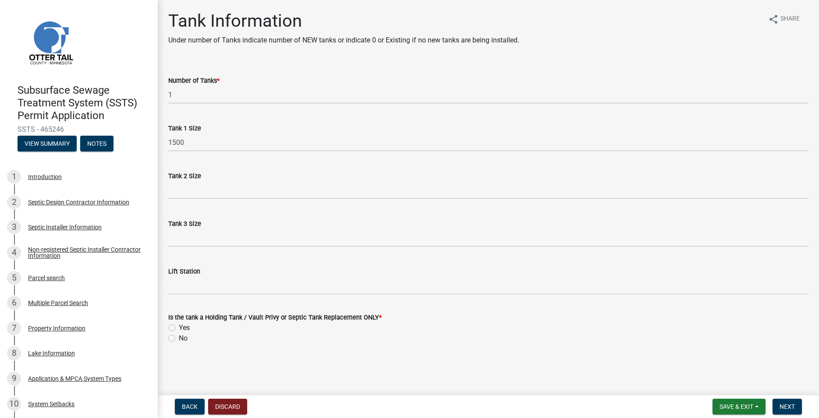
click at [179, 328] on label "Yes" at bounding box center [184, 328] width 11 height 11
click at [179, 328] on input "Yes" at bounding box center [182, 326] width 6 height 6
radio input "true"
click at [783, 401] on button "Next" at bounding box center [786, 407] width 29 height 16
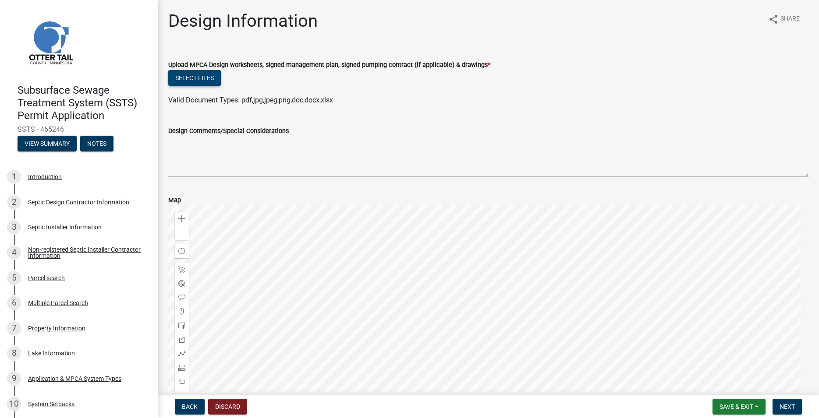
click at [194, 76] on button "Select files" at bounding box center [194, 78] width 53 height 16
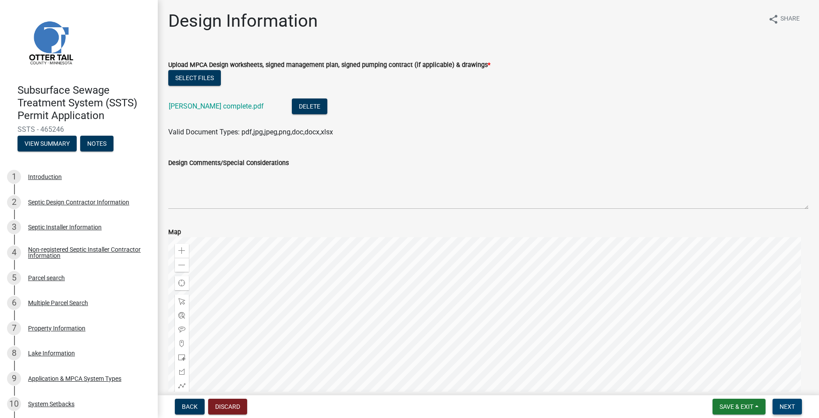
click at [787, 412] on button "Next" at bounding box center [786, 407] width 29 height 16
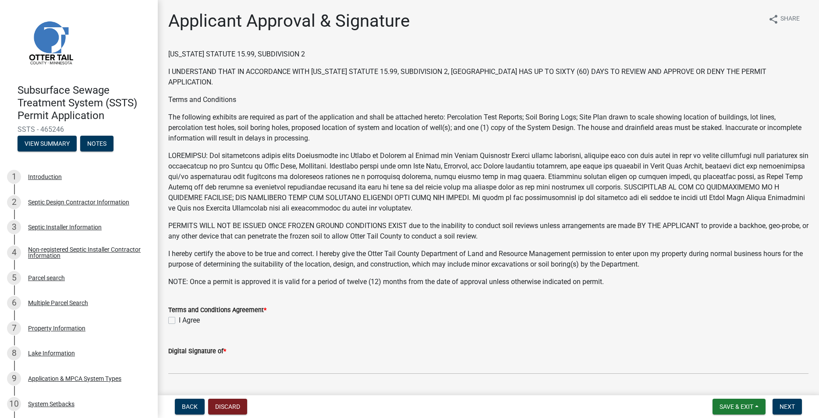
click at [179, 318] on label "I Agree" at bounding box center [189, 320] width 21 height 11
click at [179, 318] on input "I Agree" at bounding box center [182, 318] width 6 height 6
checkbox input "true"
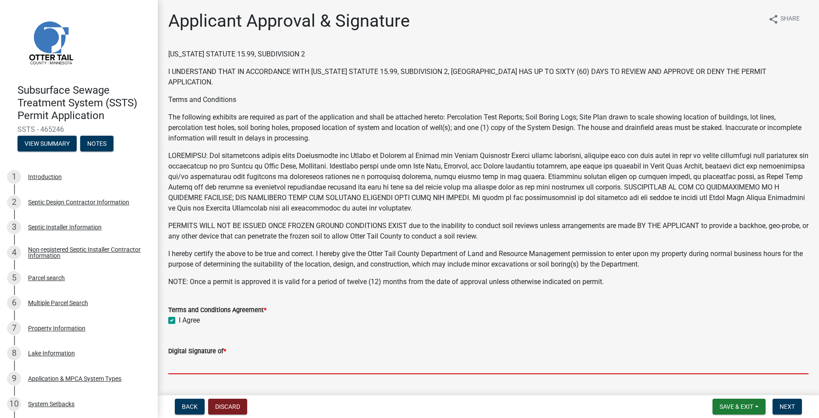
click at [202, 364] on input "Digital Signature of *" at bounding box center [488, 366] width 640 height 18
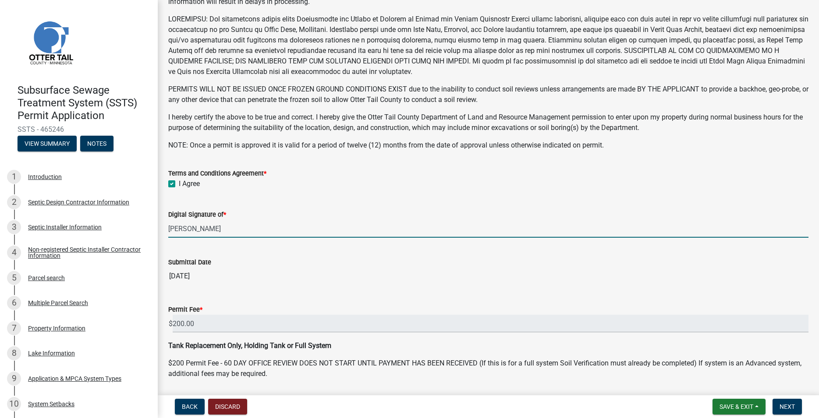
scroll to position [165, 0]
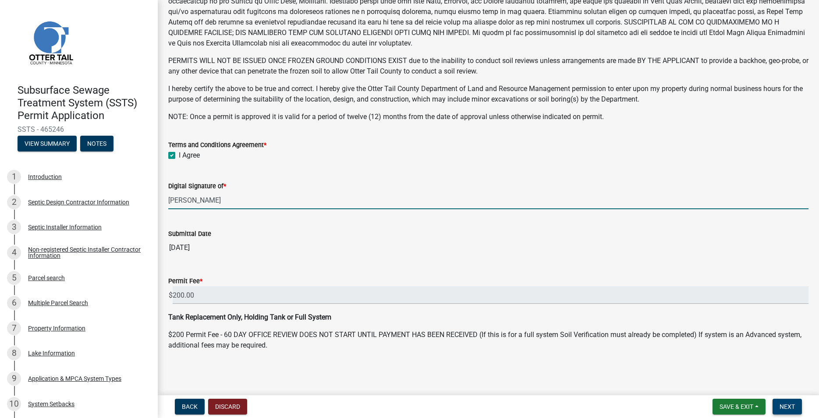
type input "[PERSON_NAME]"
click at [795, 406] on button "Next" at bounding box center [786, 407] width 29 height 16
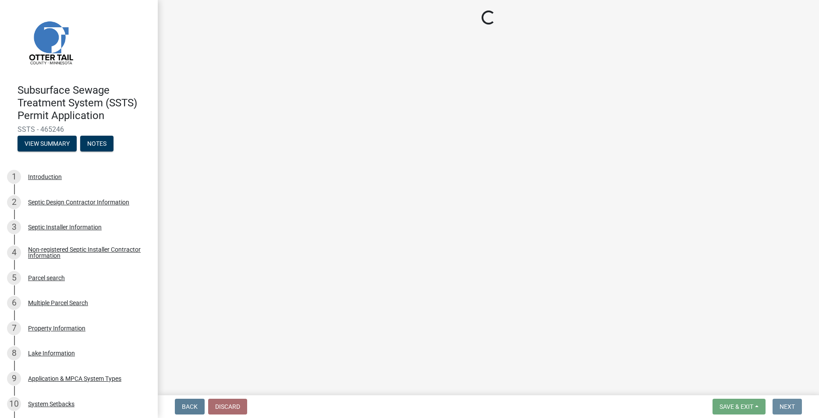
scroll to position [0, 0]
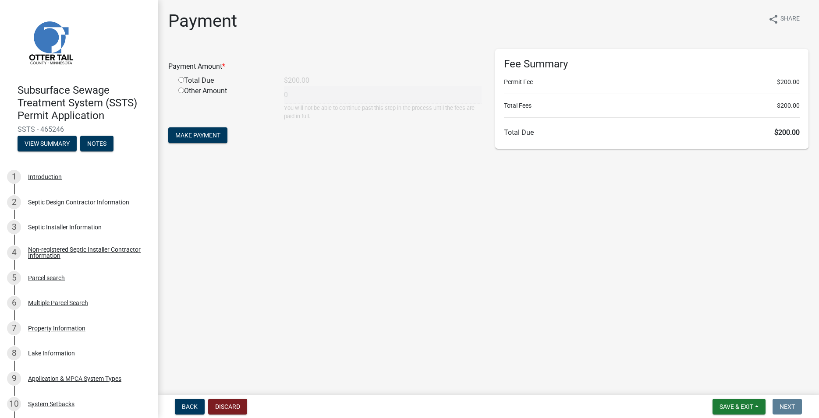
click at [177, 81] on div "Total Due" at bounding box center [225, 80] width 106 height 11
click at [180, 80] on input "radio" at bounding box center [181, 80] width 6 height 6
radio input "true"
type input "200"
click at [202, 134] on span "Make Payment" at bounding box center [197, 135] width 45 height 7
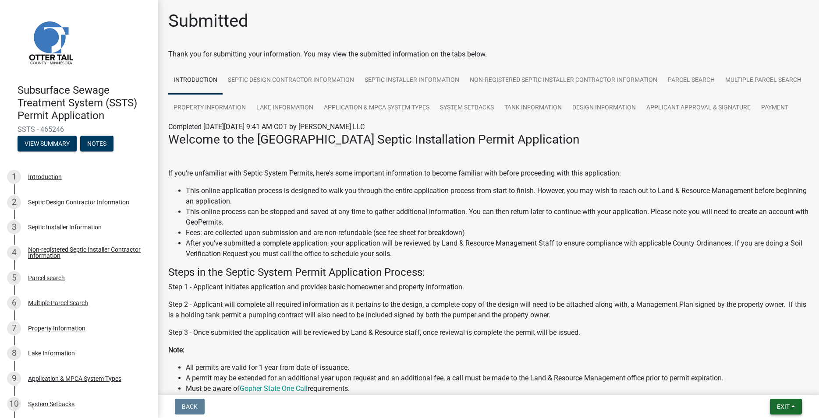
click at [789, 403] on button "Exit" at bounding box center [786, 407] width 32 height 16
click at [769, 386] on button "Save & Exit" at bounding box center [766, 384] width 70 height 21
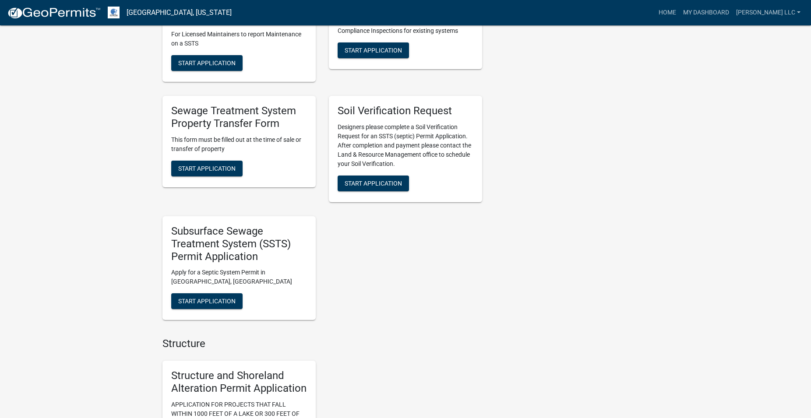
scroll to position [715, 0]
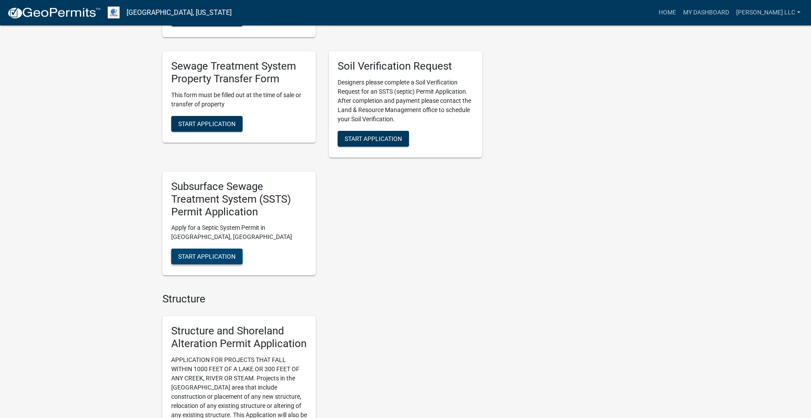
click at [219, 260] on span "Start Application" at bounding box center [206, 256] width 57 height 7
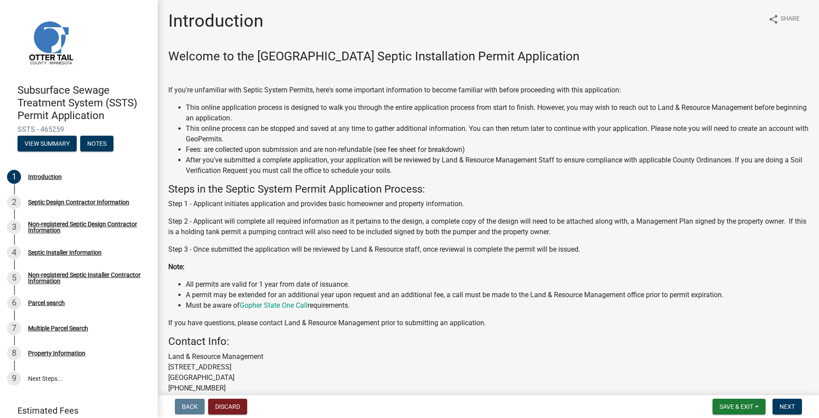
scroll to position [83, 0]
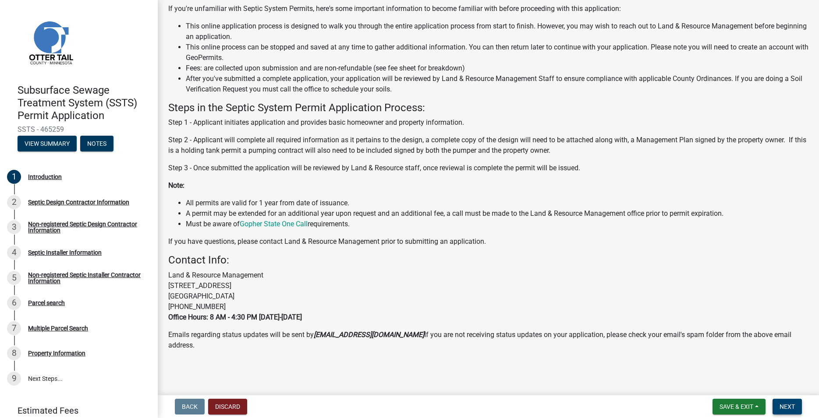
click at [791, 412] on button "Next" at bounding box center [786, 407] width 29 height 16
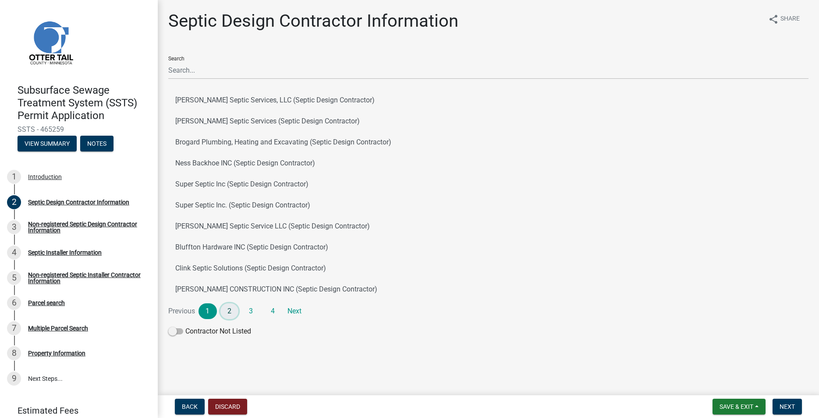
click at [233, 314] on link "2" at bounding box center [229, 312] width 18 height 16
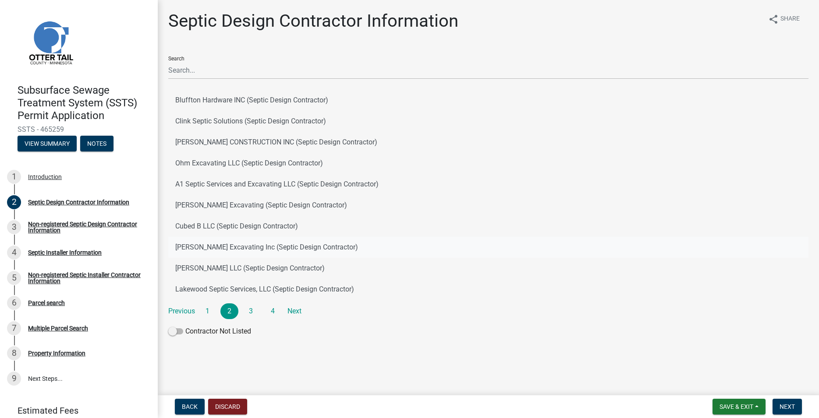
click at [213, 242] on button "[PERSON_NAME] Excavating Inc (Septic Design Contractor)" at bounding box center [488, 247] width 640 height 21
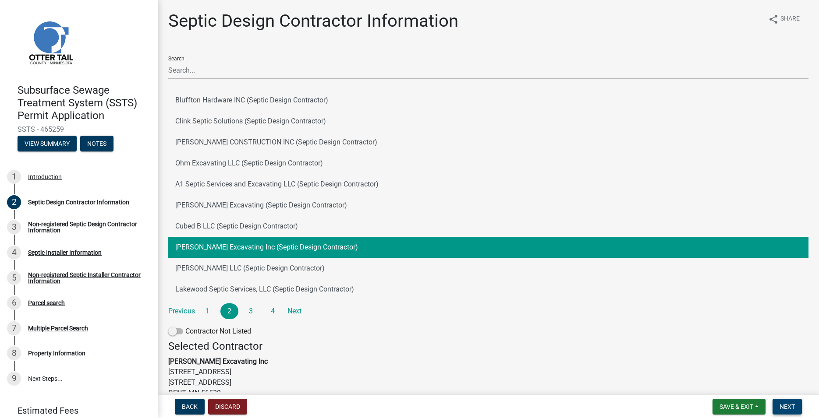
click at [790, 405] on span "Next" at bounding box center [786, 406] width 15 height 7
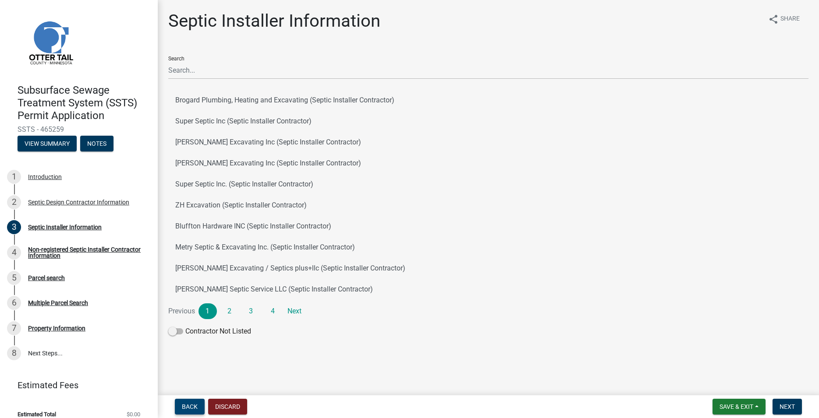
click at [195, 403] on span "Back" at bounding box center [190, 406] width 16 height 7
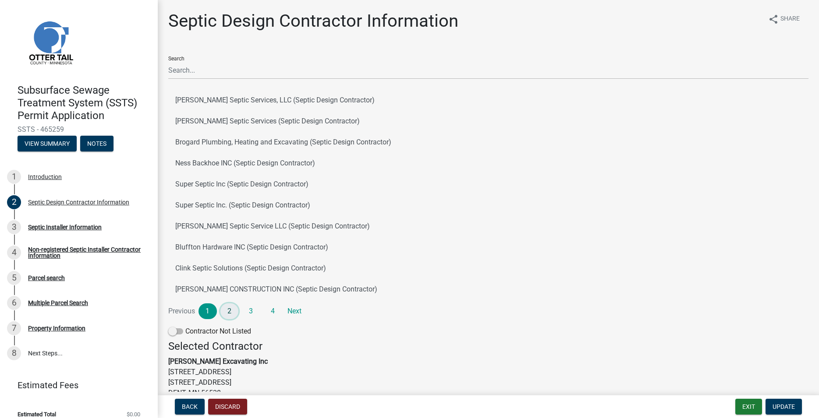
click at [223, 309] on link "2" at bounding box center [229, 312] width 18 height 16
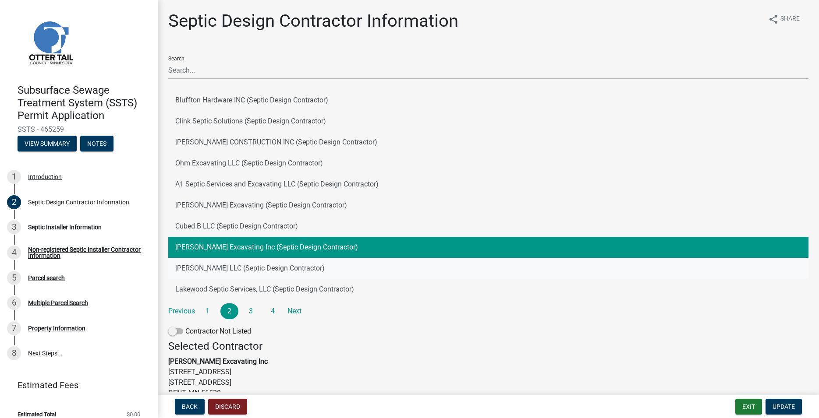
click at [219, 262] on button "[PERSON_NAME] LLC (Septic Design Contractor)" at bounding box center [488, 268] width 640 height 21
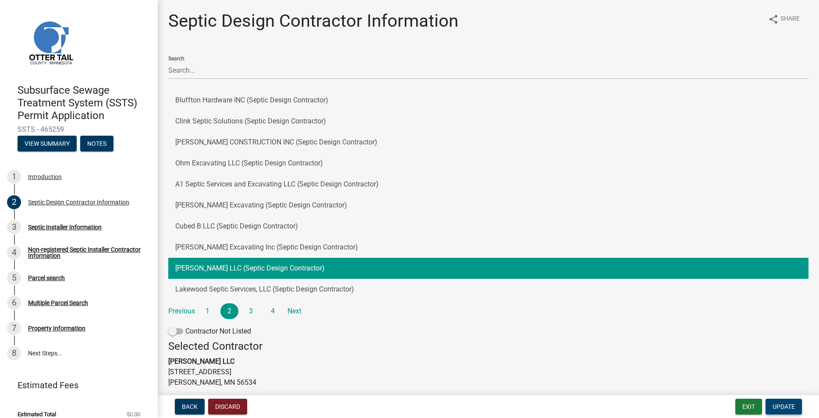
click at [781, 402] on button "Update" at bounding box center [783, 407] width 36 height 16
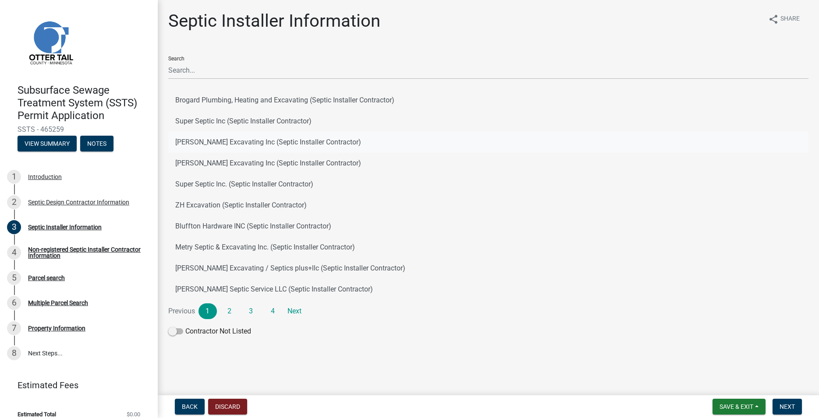
click at [213, 147] on button "[PERSON_NAME] Excavating Inc (Septic Installer Contractor)" at bounding box center [488, 142] width 640 height 21
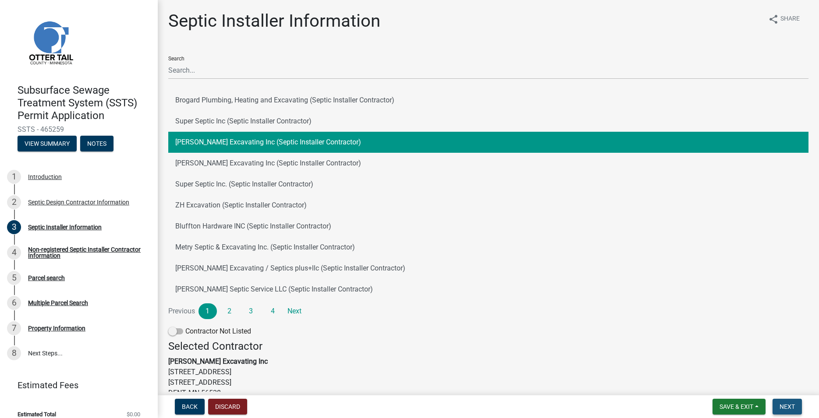
click at [790, 408] on span "Next" at bounding box center [786, 406] width 15 height 7
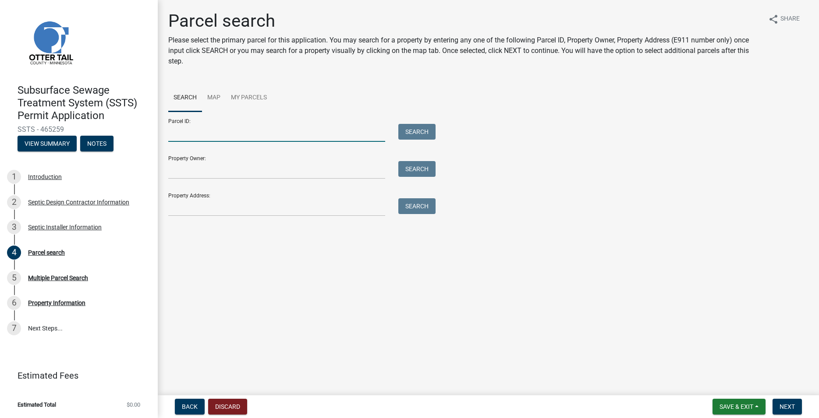
click at [219, 136] on input "Parcel ID:" at bounding box center [276, 133] width 217 height 18
paste input "38000360296000"
type input "38000360296000"
click at [411, 133] on button "Search" at bounding box center [416, 132] width 37 height 16
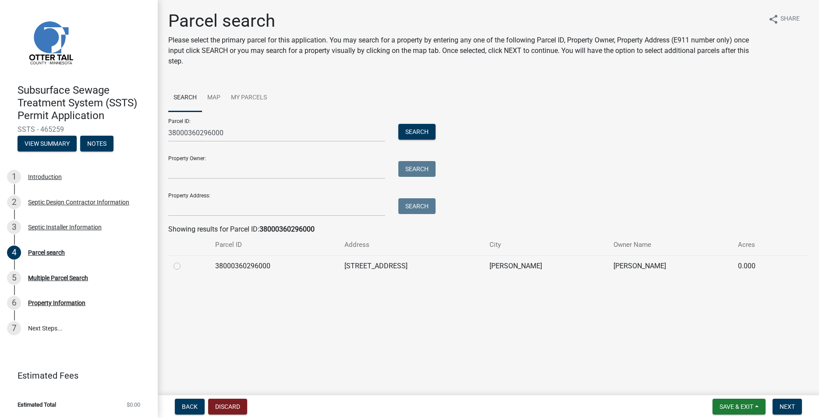
click at [184, 261] on label at bounding box center [184, 261] width 0 height 0
click at [184, 267] on input "radio" at bounding box center [187, 264] width 6 height 6
radio input "true"
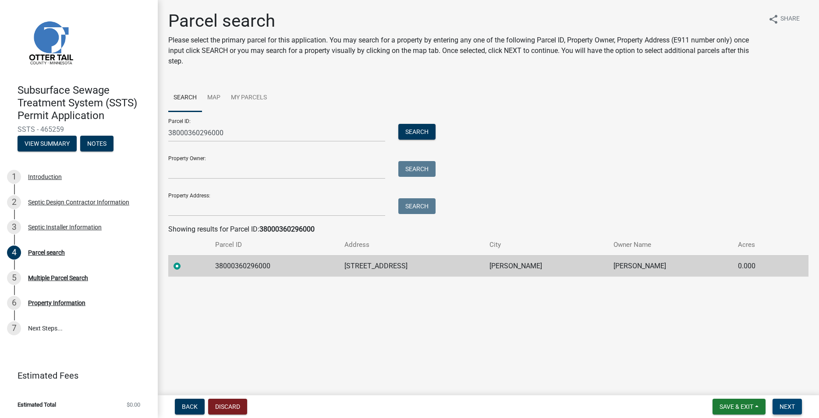
click at [780, 404] on span "Next" at bounding box center [786, 406] width 15 height 7
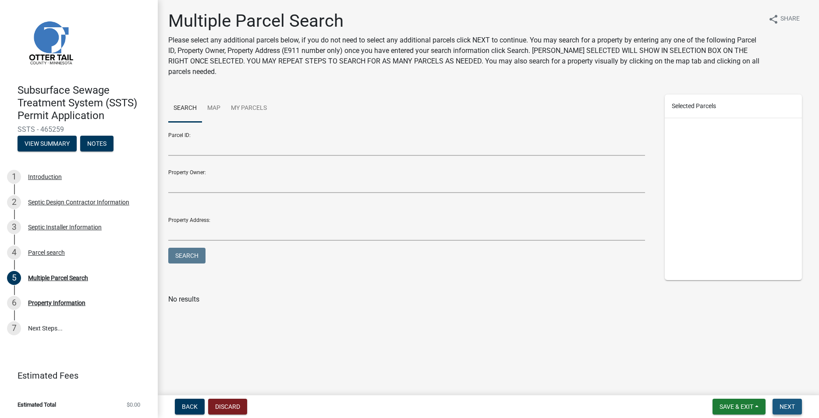
click at [783, 401] on button "Next" at bounding box center [786, 407] width 29 height 16
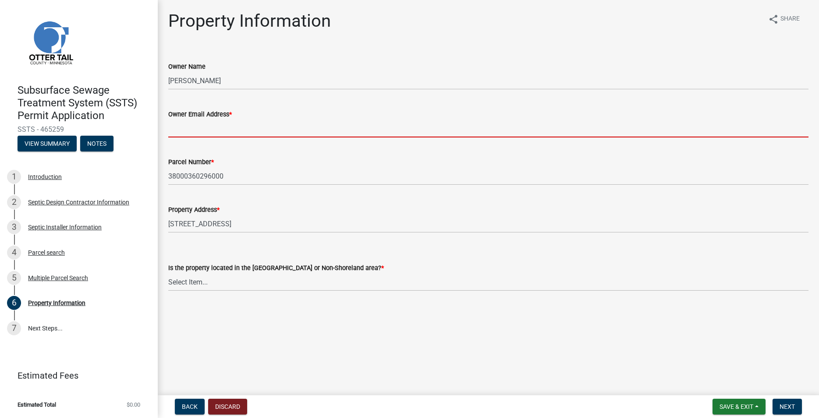
click at [169, 127] on input "Owner Email Address *" at bounding box center [488, 129] width 640 height 18
paste input "[PERSON_NAME][EMAIL_ADDRESS][DOMAIN_NAME]"
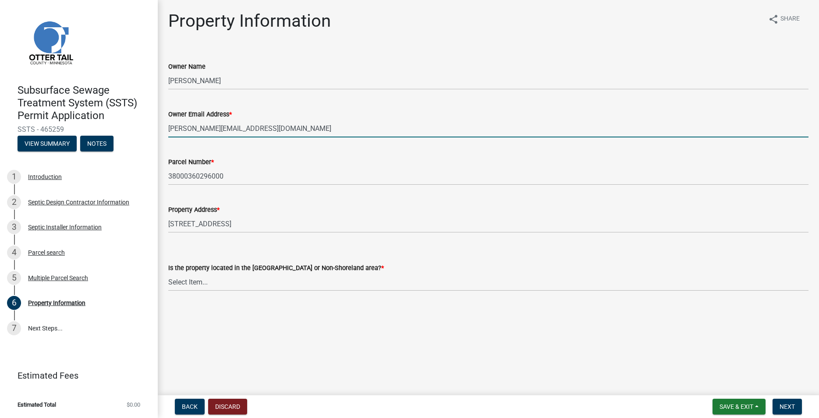
type input "[PERSON_NAME][EMAIL_ADDRESS][DOMAIN_NAME]"
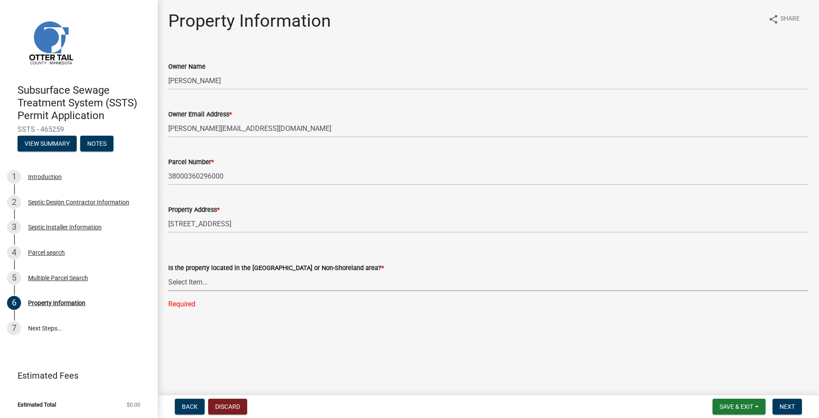
click at [168, 273] on select "Select Item... Shoreland Non-Shoreland" at bounding box center [488, 282] width 640 height 18
click option "Shoreland" at bounding box center [0, 0] width 0 height 0
select select "f91142e6-e911-469c-9754-896c7e7f9e05"
click at [789, 409] on span "Next" at bounding box center [786, 406] width 15 height 7
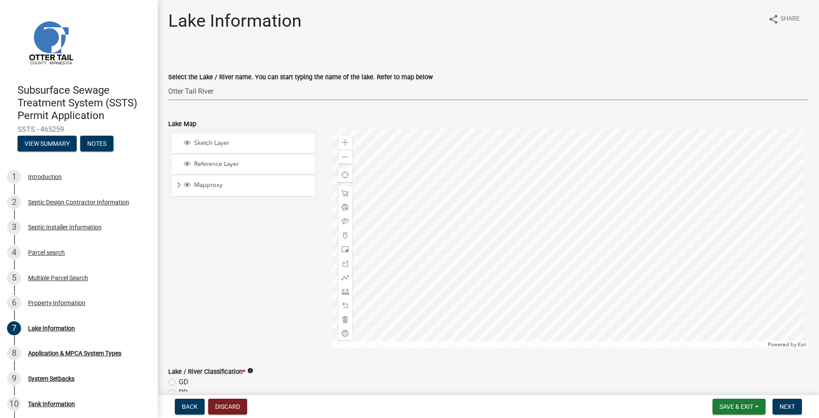
click option "Otter Tail River" at bounding box center [0, 0] width 0 height 0
select select "a82b1564-af38-43e9-baf6-c150c44527b7"
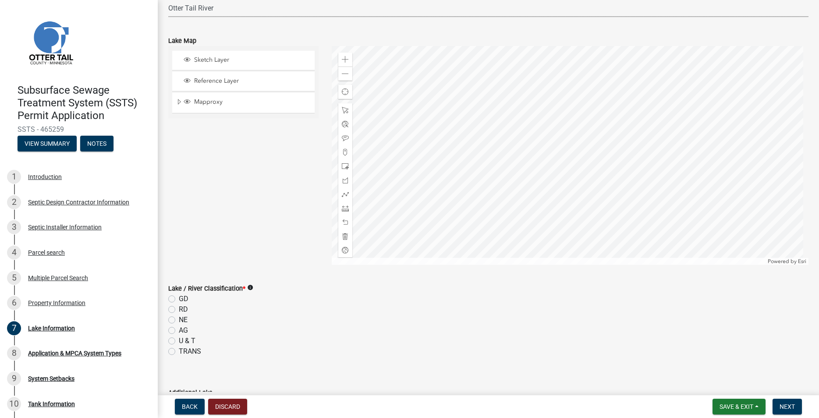
scroll to position [100, 0]
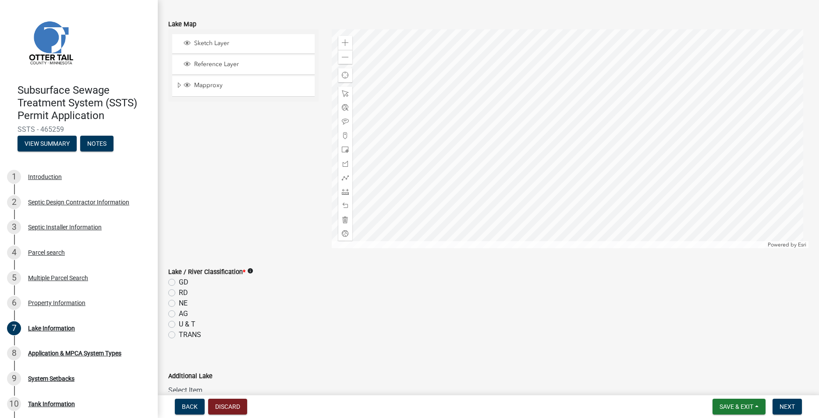
drag, startPoint x: 171, startPoint y: 313, endPoint x: 198, endPoint y: 318, distance: 27.3
click at [179, 313] on label "AG" at bounding box center [183, 314] width 9 height 11
click at [179, 313] on input "AG" at bounding box center [182, 312] width 6 height 6
radio input "true"
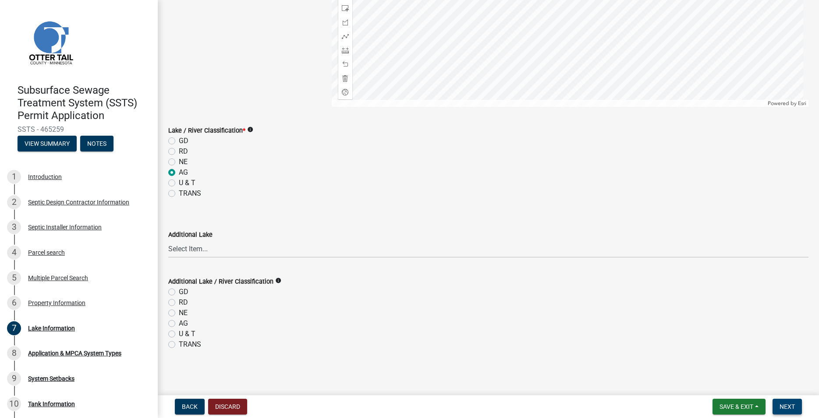
click at [791, 406] on span "Next" at bounding box center [786, 406] width 15 height 7
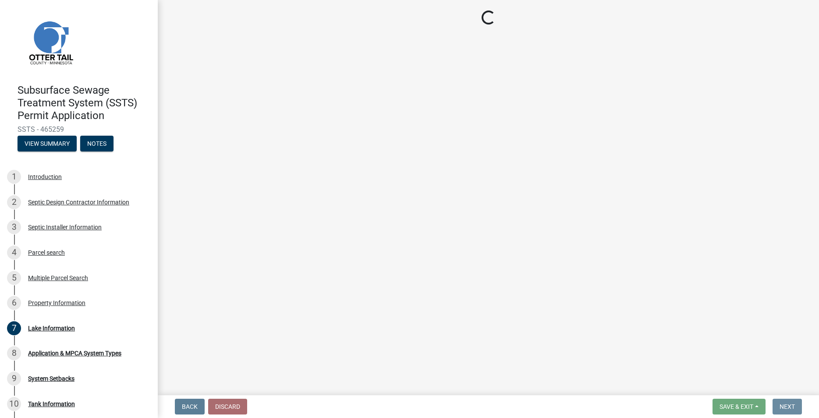
scroll to position [0, 0]
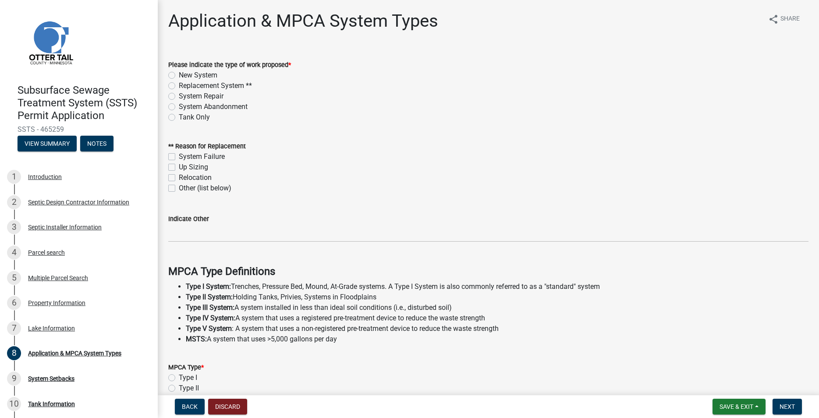
click at [179, 75] on label "New System" at bounding box center [198, 75] width 39 height 11
click at [179, 75] on input "New System" at bounding box center [182, 73] width 6 height 6
radio input "true"
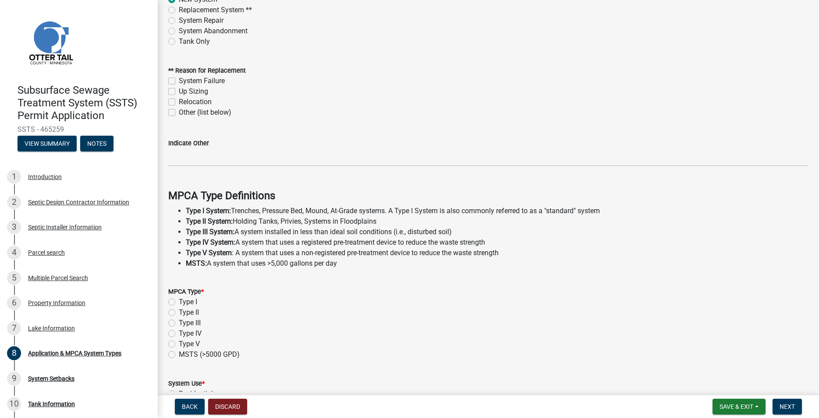
scroll to position [150, 0]
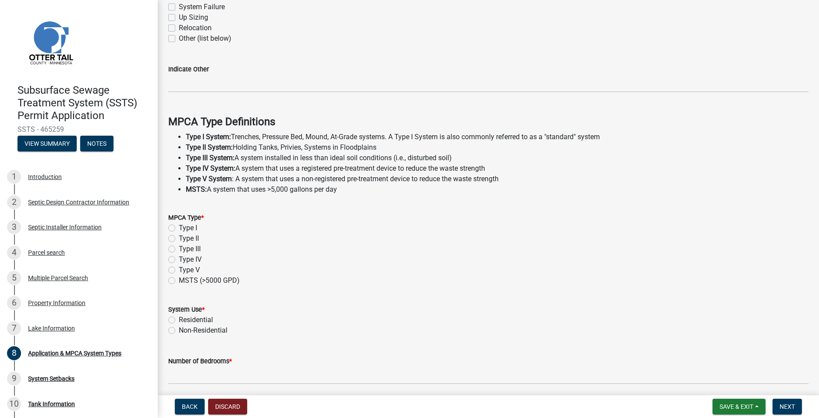
click at [179, 238] on label "Type II" at bounding box center [189, 238] width 20 height 11
click at [179, 238] on input "Type II" at bounding box center [182, 236] width 6 height 6
radio input "true"
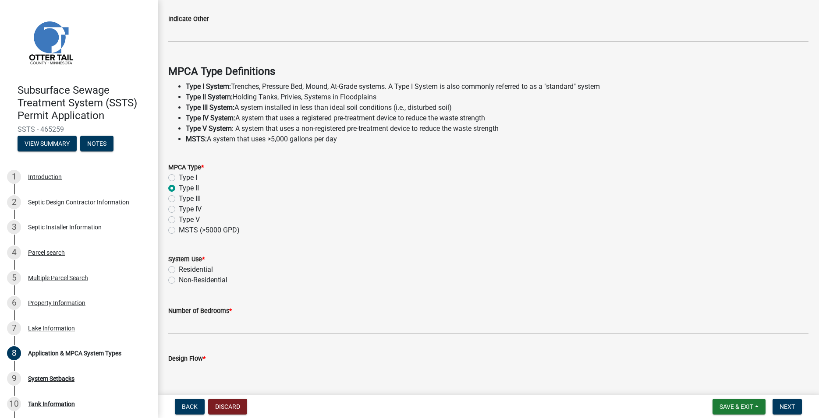
scroll to position [233, 0]
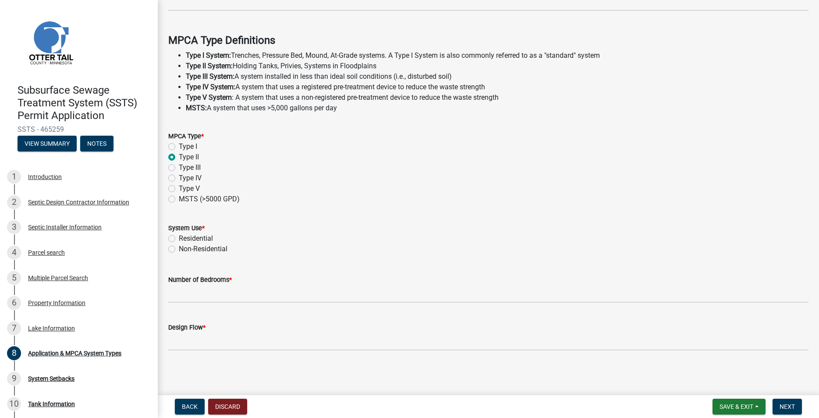
click at [179, 240] on label "Residential" at bounding box center [196, 238] width 34 height 11
click at [179, 239] on input "Residential" at bounding box center [182, 236] width 6 height 6
radio input "true"
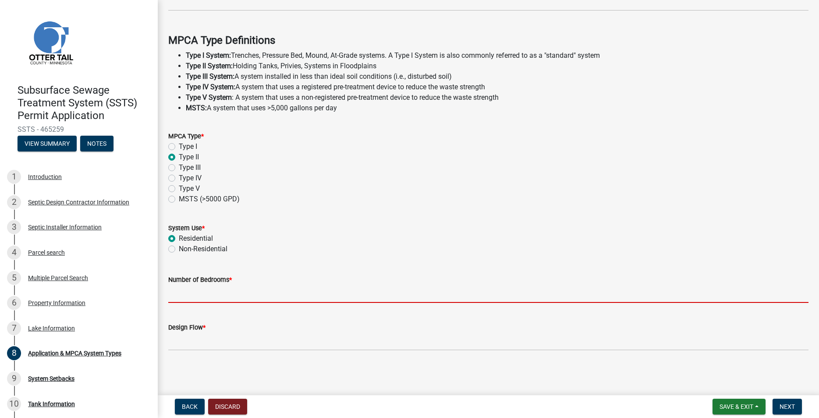
click at [188, 292] on input "Number of Bedrooms *" at bounding box center [488, 294] width 640 height 18
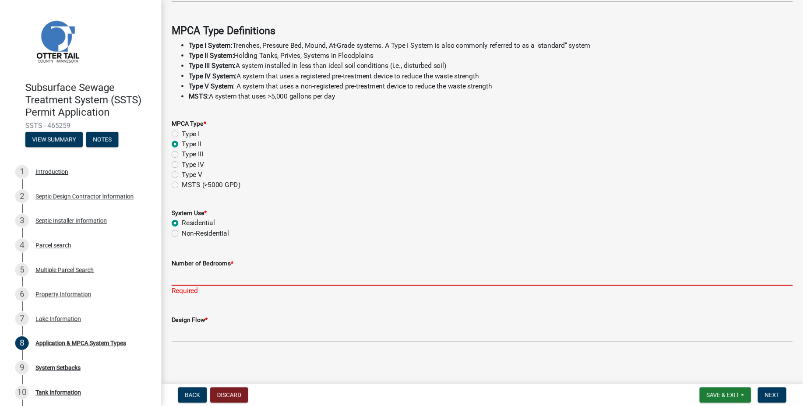
scroll to position [243, 0]
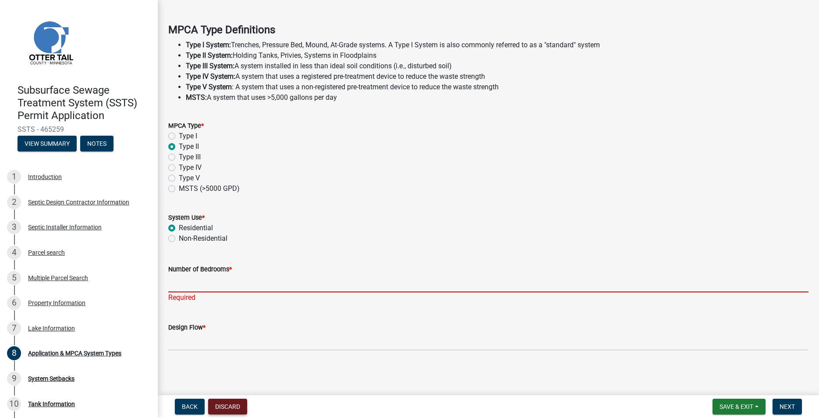
click at [238, 406] on button "Discard" at bounding box center [227, 407] width 39 height 16
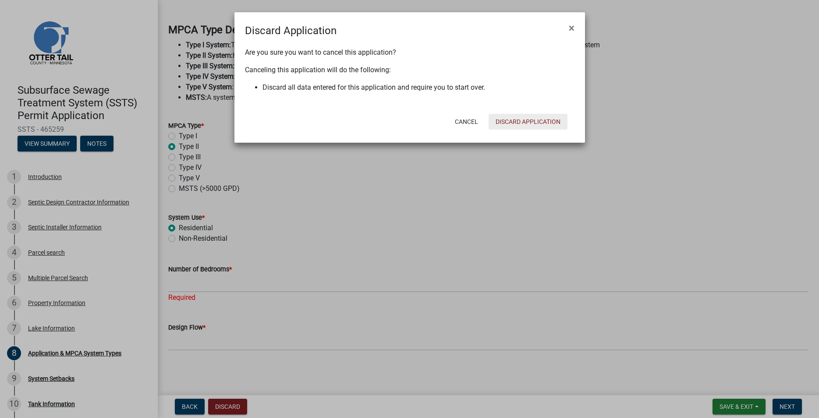
click at [530, 117] on button "Discard Application" at bounding box center [527, 122] width 79 height 16
